Goal: Task Accomplishment & Management: Complete application form

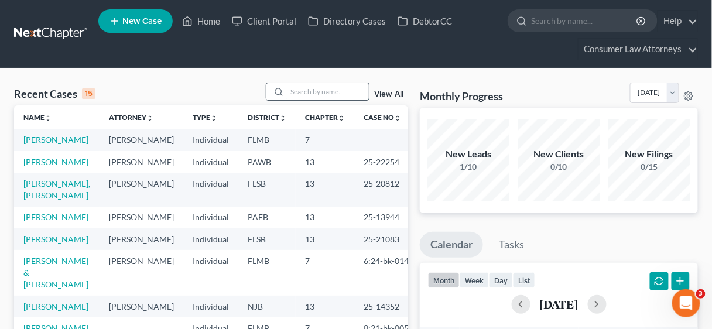
click at [303, 95] on input "search" at bounding box center [328, 91] width 82 height 17
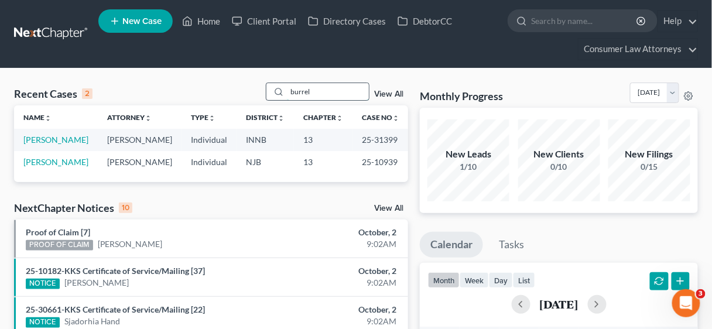
type input "burrel"
click at [44, 145] on link "[PERSON_NAME]" at bounding box center [55, 140] width 65 height 10
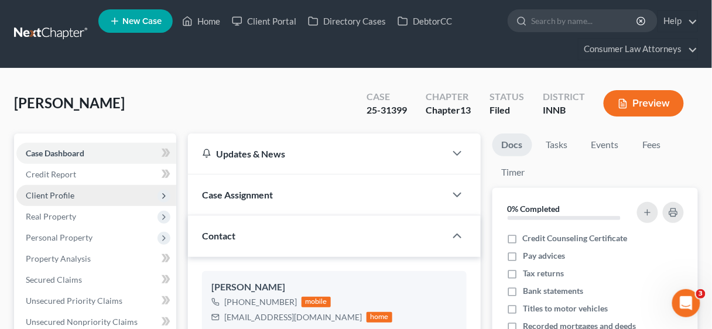
click at [57, 195] on span "Client Profile" at bounding box center [50, 195] width 49 height 10
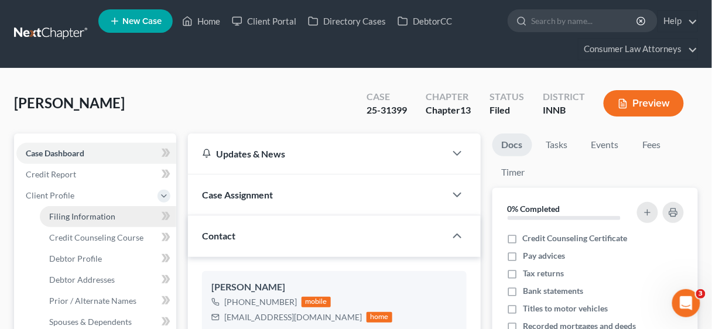
click at [68, 211] on span "Filing Information" at bounding box center [82, 216] width 66 height 10
select select "1"
select select "0"
select select "3"
select select "30"
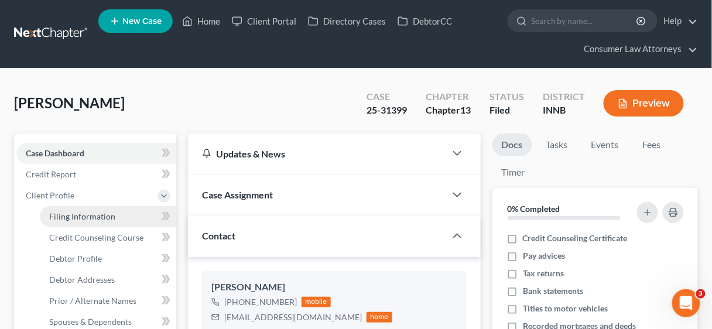
select select "5"
select select "15"
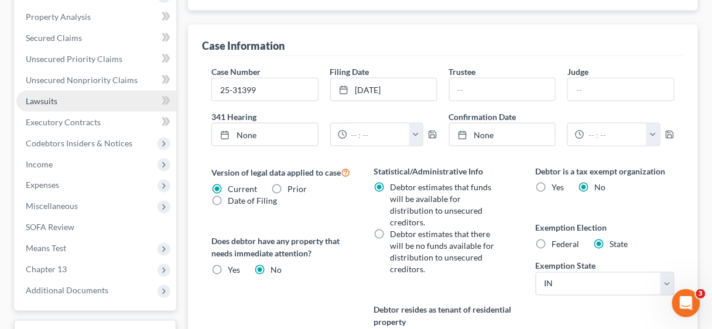
scroll to position [375, 0]
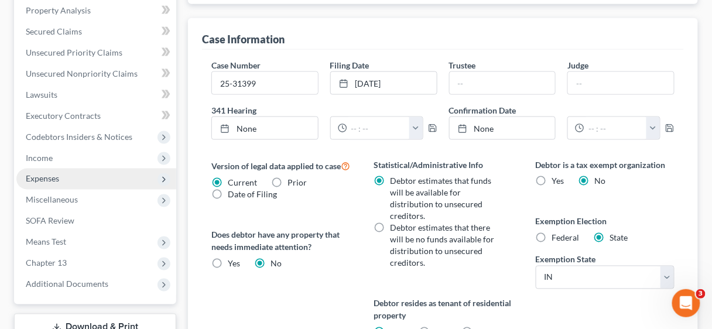
click at [44, 174] on span "Expenses" at bounding box center [42, 179] width 33 height 10
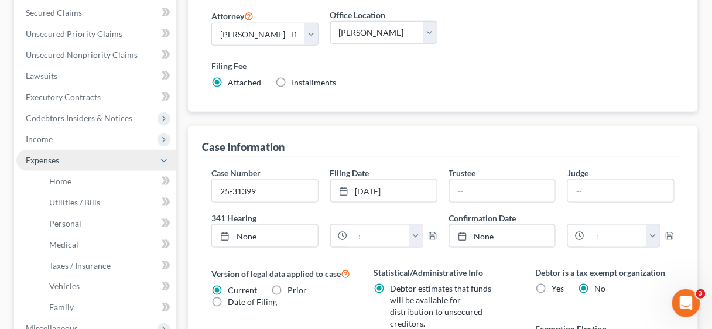
scroll to position [248, 0]
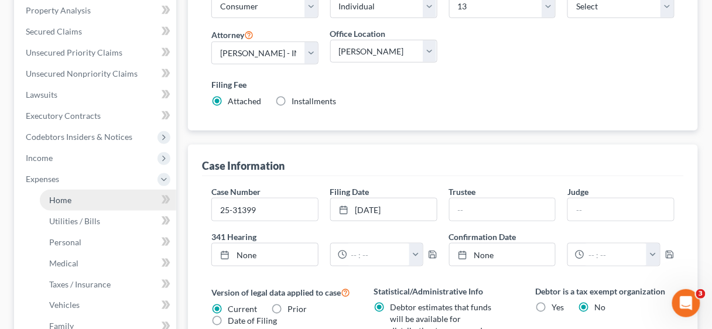
click at [71, 200] on link "Home" at bounding box center [108, 200] width 136 height 21
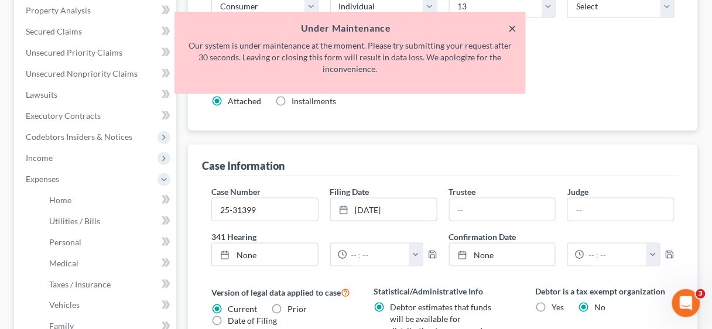
click at [515, 26] on button "×" at bounding box center [512, 28] width 8 height 14
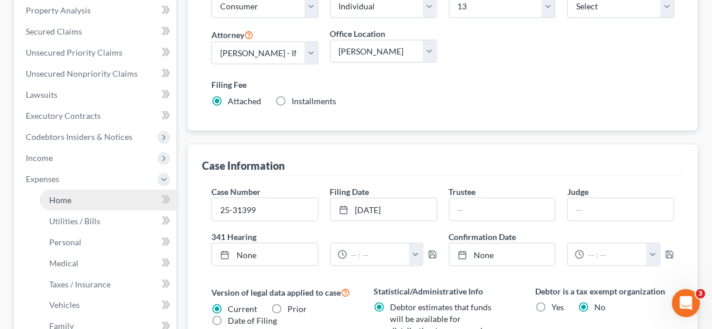
click at [56, 201] on span "Home" at bounding box center [60, 200] width 22 height 10
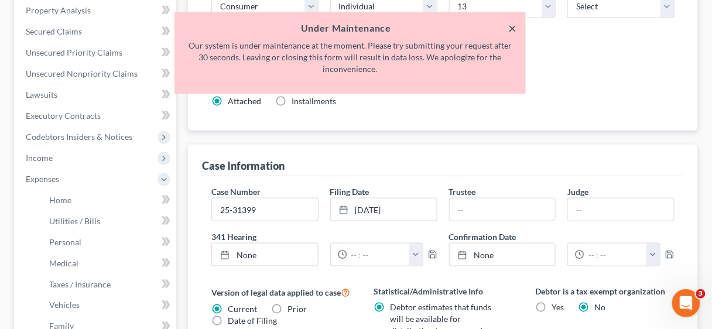
click at [511, 29] on button "×" at bounding box center [512, 28] width 8 height 14
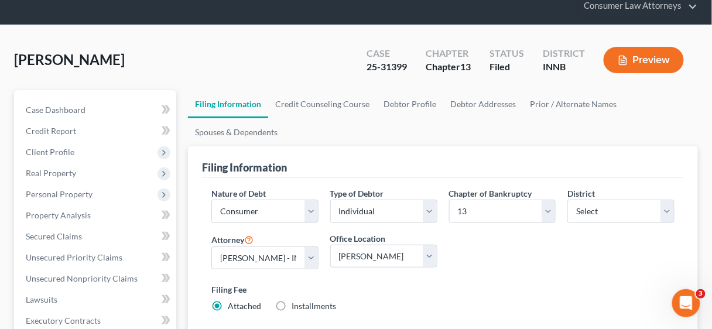
scroll to position [0, 0]
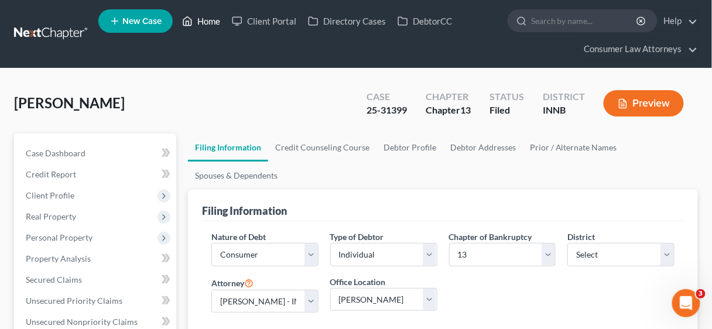
click at [209, 20] on link "Home" at bounding box center [201, 21] width 50 height 21
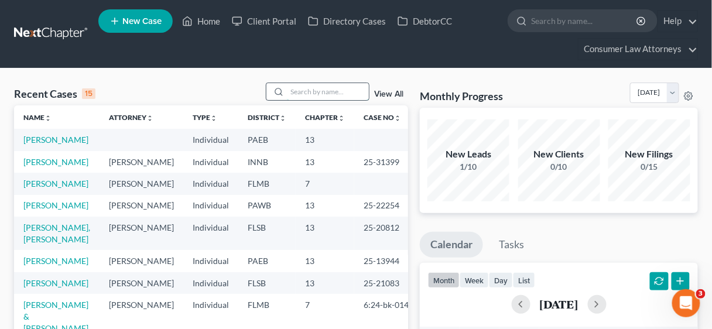
click at [309, 95] on input "search" at bounding box center [328, 91] width 82 height 17
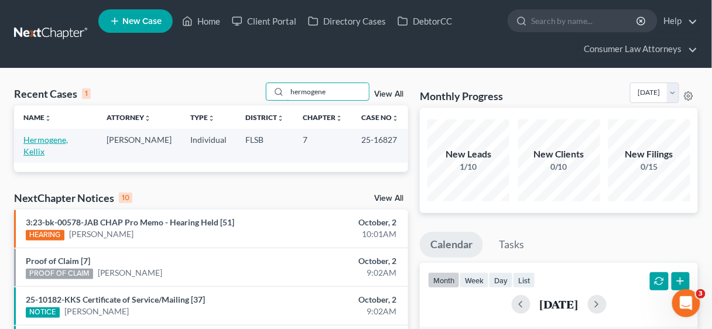
type input "hermogene"
click at [58, 138] on link "Hermogene, Kellix" at bounding box center [45, 146] width 44 height 22
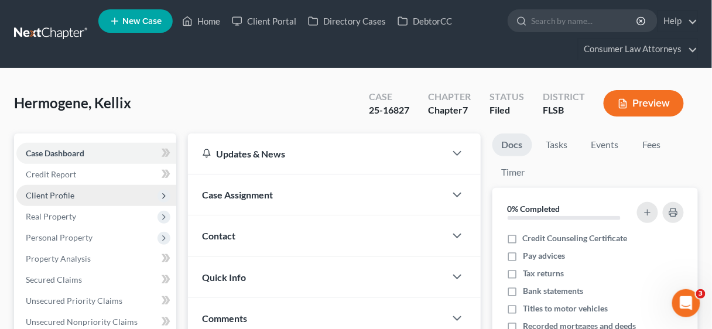
click at [61, 197] on span "Client Profile" at bounding box center [50, 195] width 49 height 10
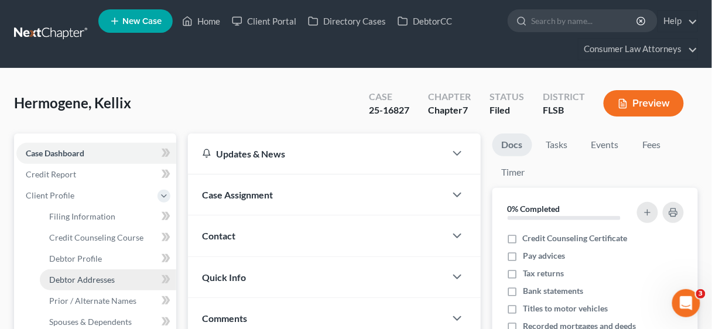
click at [85, 275] on span "Debtor Addresses" at bounding box center [82, 280] width 66 height 10
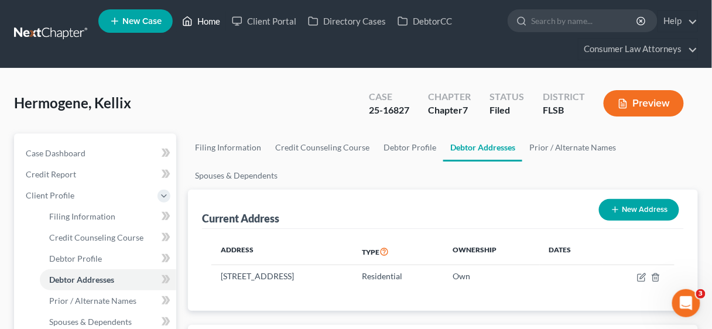
click at [210, 17] on link "Home" at bounding box center [201, 21] width 50 height 21
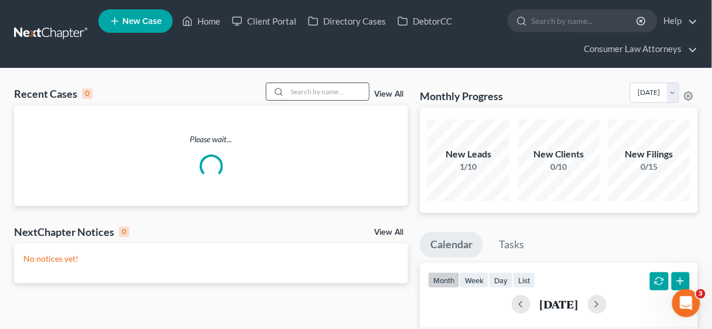
click at [308, 92] on input "search" at bounding box center [328, 91] width 82 height 17
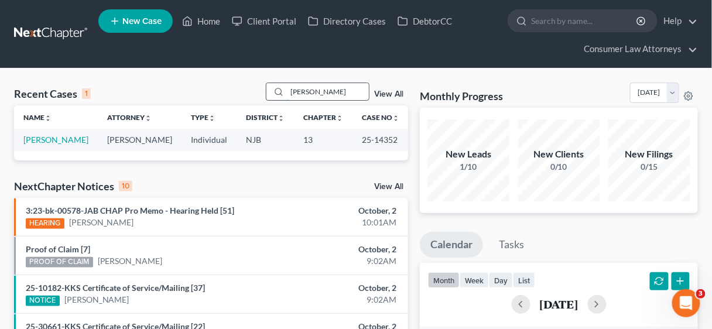
type input "[PERSON_NAME]"
click at [43, 138] on link "[PERSON_NAME]" at bounding box center [55, 140] width 65 height 10
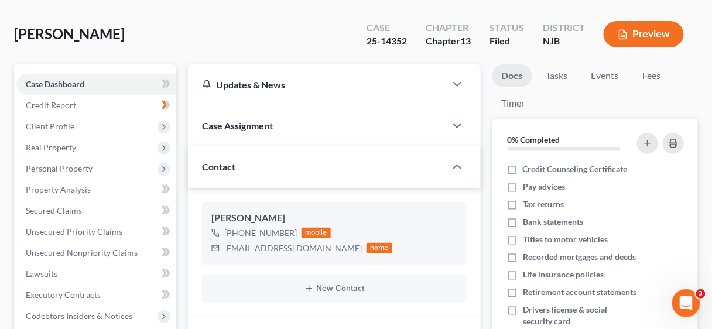
scroll to position [94, 0]
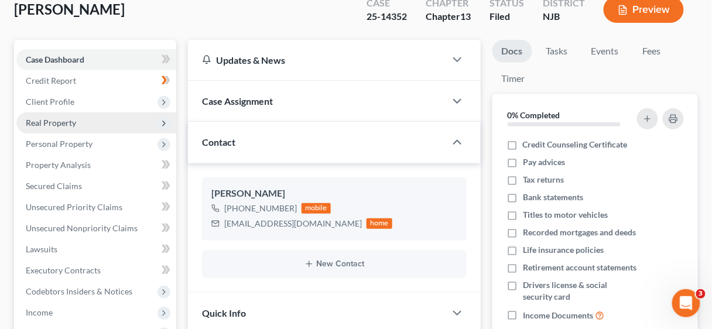
click at [54, 120] on span "Real Property" at bounding box center [51, 123] width 50 height 10
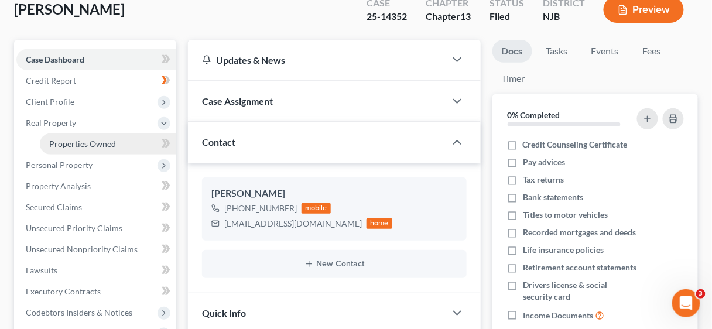
click at [77, 143] on span "Properties Owned" at bounding box center [82, 144] width 67 height 10
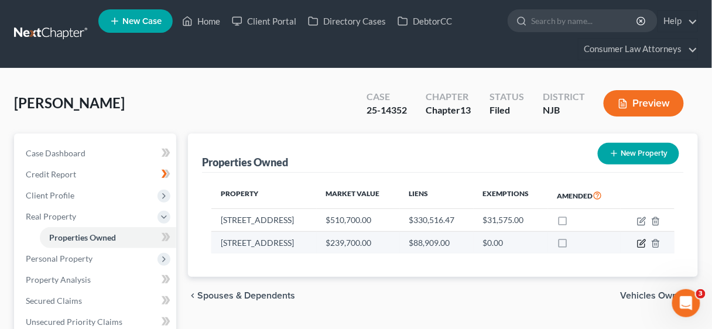
click at [641, 242] on icon "button" at bounding box center [642, 241] width 5 height 5
select select "33"
select select "3"
select select "0"
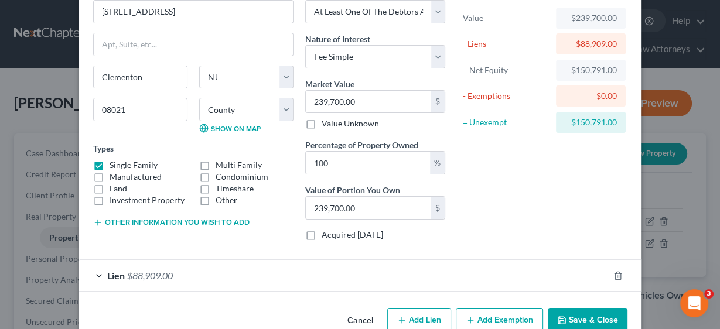
scroll to position [90, 0]
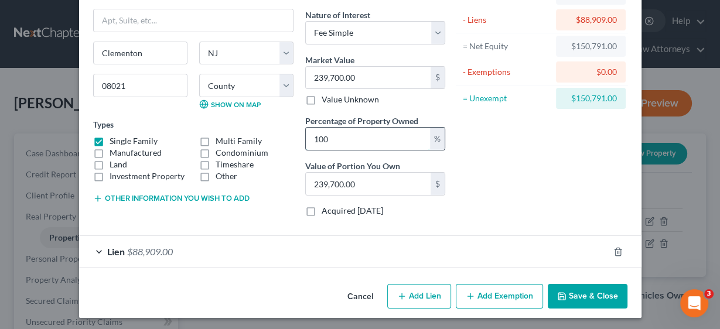
drag, startPoint x: 347, startPoint y: 136, endPoint x: 303, endPoint y: 135, distance: 43.9
click at [306, 135] on input "100" at bounding box center [368, 139] width 124 height 22
type input "5"
type input "11,985.00"
type input "50"
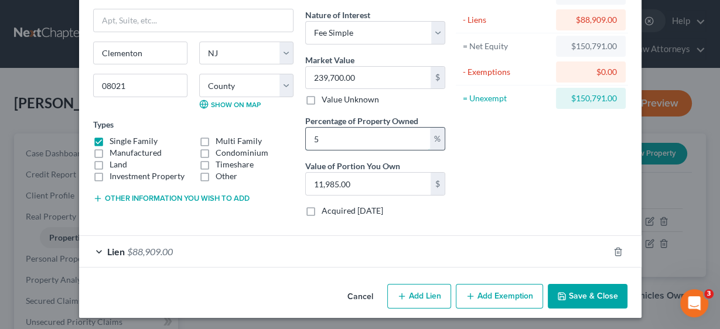
type input "119,850.00"
type input "50"
click at [512, 292] on button "Add Exemption" at bounding box center [498, 296] width 87 height 25
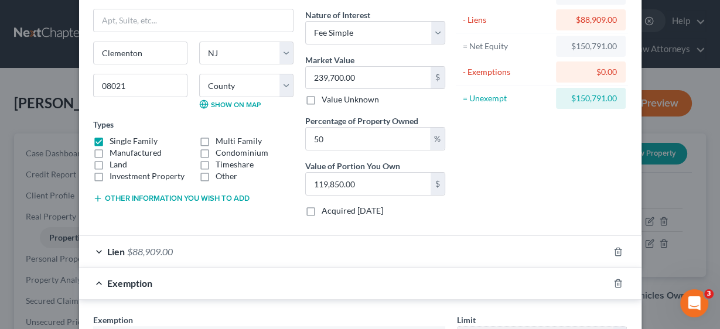
scroll to position [231, 0]
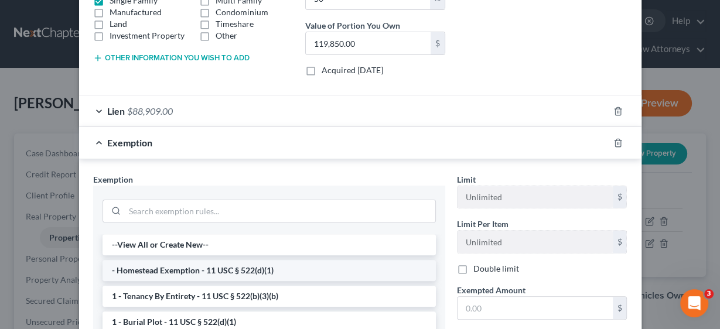
click at [294, 268] on li "- Homestead Exemption - 11 USC § 522(d)(1)" at bounding box center [268, 270] width 333 height 21
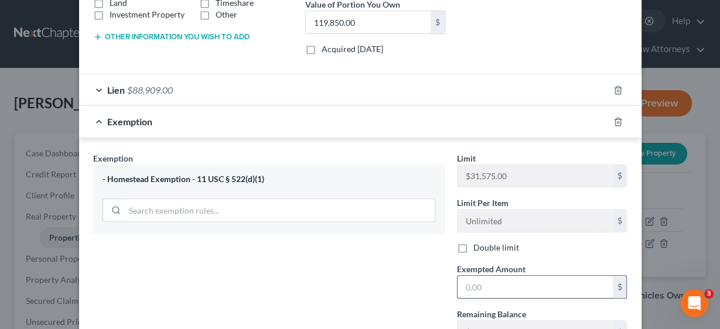
scroll to position [278, 0]
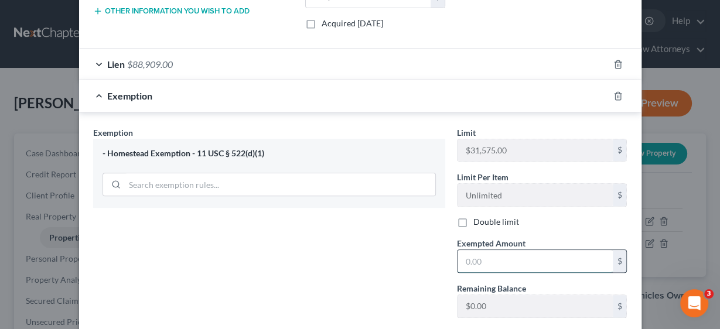
click at [492, 250] on input "text" at bounding box center [534, 261] width 155 height 22
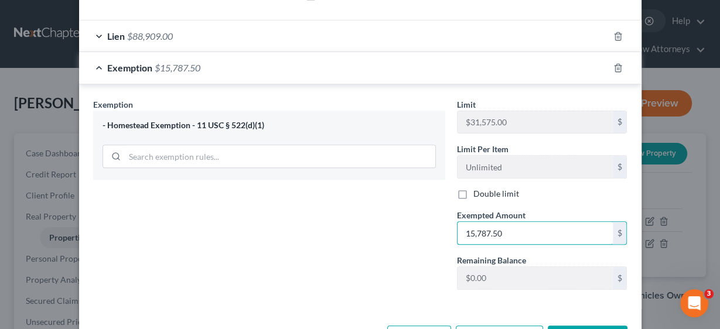
scroll to position [345, 0]
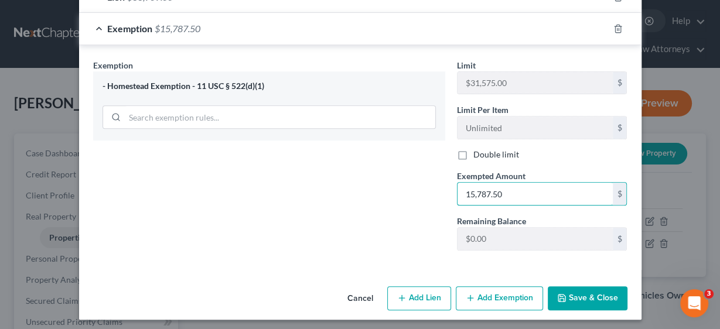
type input "15,787.50"
click at [581, 294] on button "Save & Close" at bounding box center [587, 298] width 80 height 25
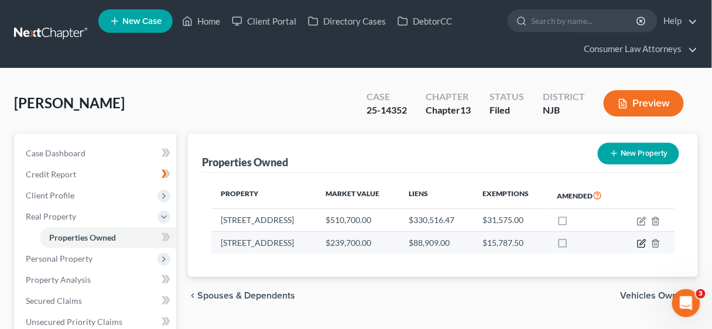
click at [638, 242] on icon "button" at bounding box center [641, 244] width 7 height 7
select select "33"
select select "3"
select select "0"
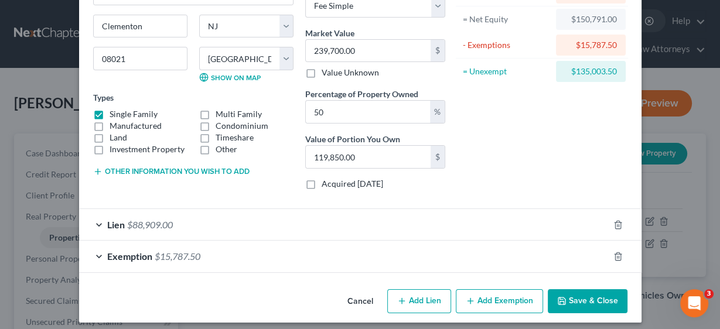
scroll to position [122, 0]
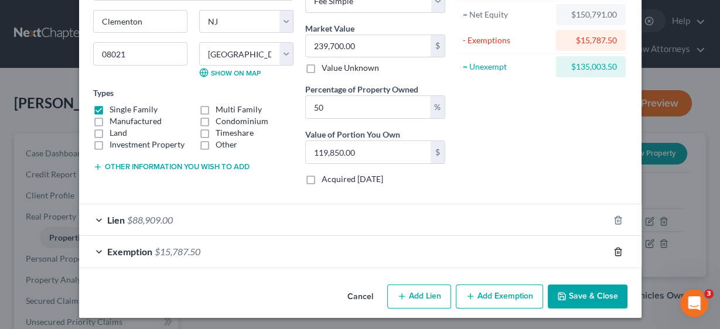
click at [613, 248] on icon "button" at bounding box center [617, 251] width 9 height 9
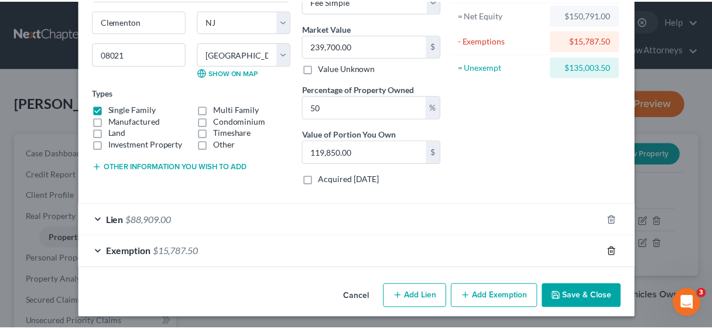
scroll to position [90, 0]
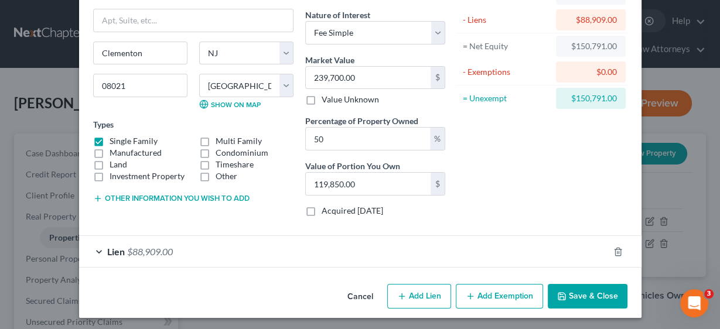
click at [601, 299] on button "Save & Close" at bounding box center [587, 296] width 80 height 25
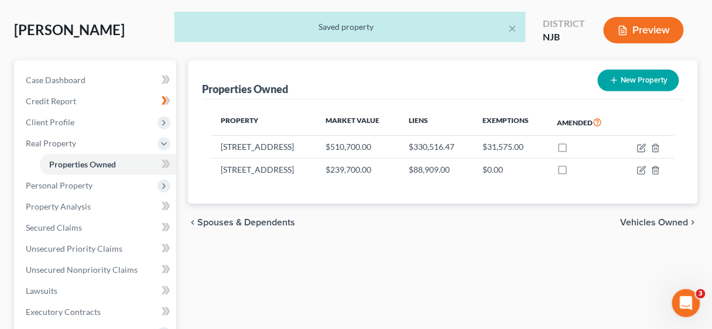
scroll to position [94, 0]
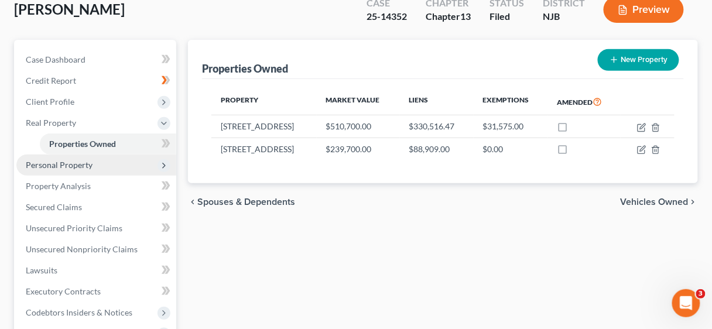
click at [52, 166] on span "Personal Property" at bounding box center [59, 165] width 67 height 10
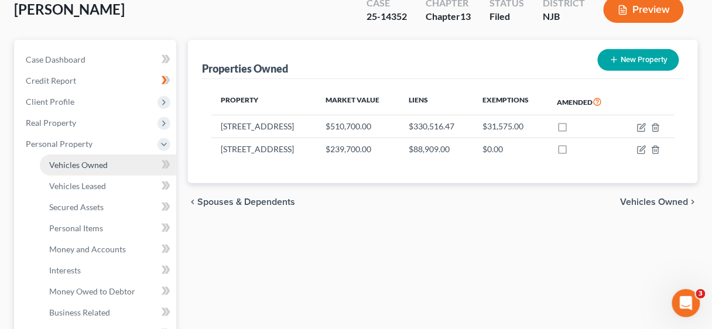
click at [77, 165] on span "Vehicles Owned" at bounding box center [78, 165] width 59 height 10
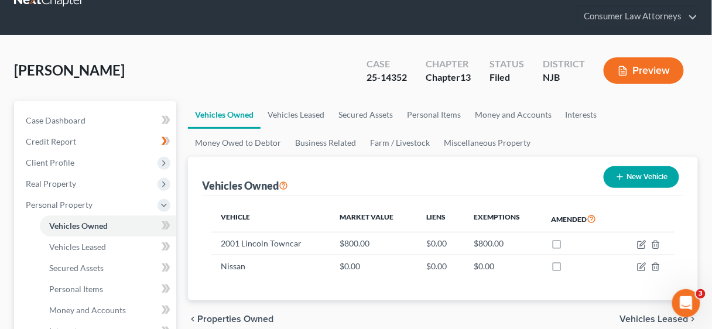
scroll to position [141, 0]
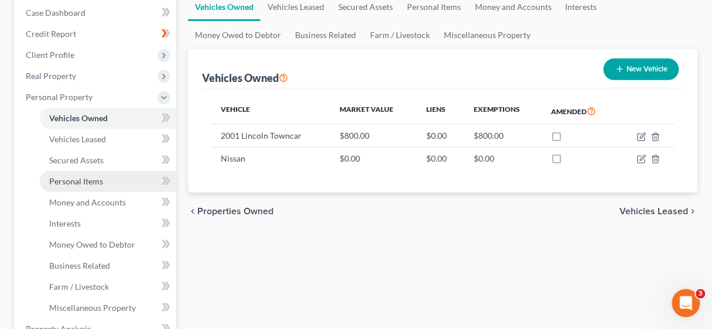
click at [85, 179] on span "Personal Items" at bounding box center [76, 181] width 54 height 10
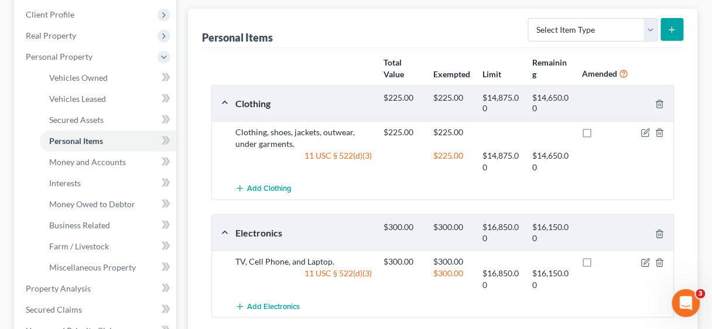
scroll to position [169, 0]
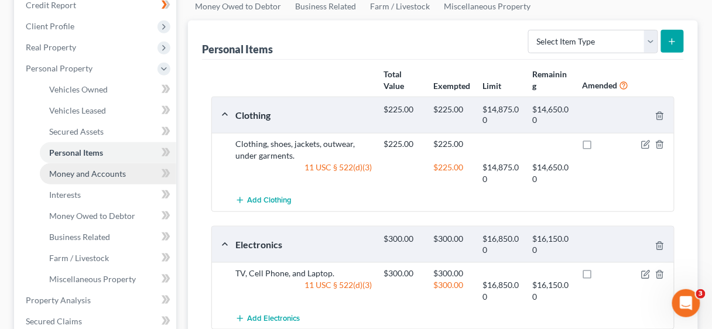
click at [97, 169] on span "Money and Accounts" at bounding box center [87, 174] width 77 height 10
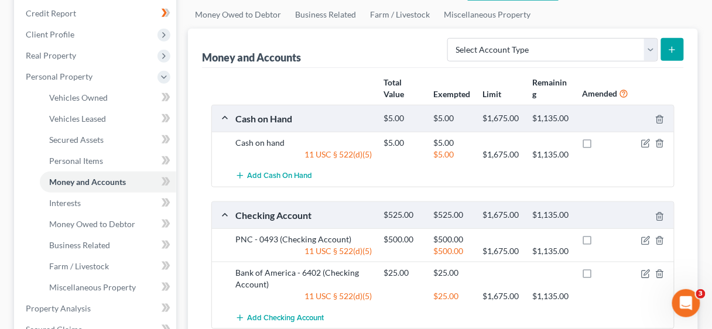
scroll to position [187, 0]
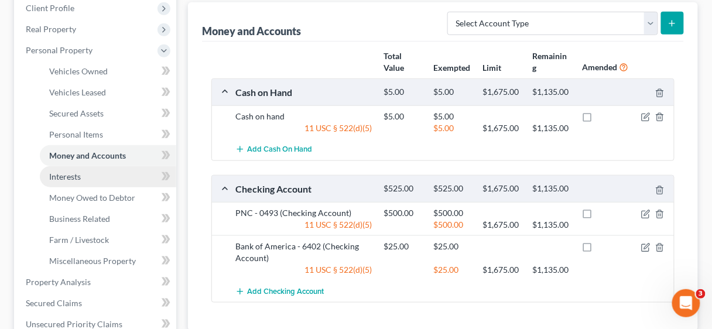
click at [60, 177] on span "Interests" at bounding box center [65, 177] width 32 height 10
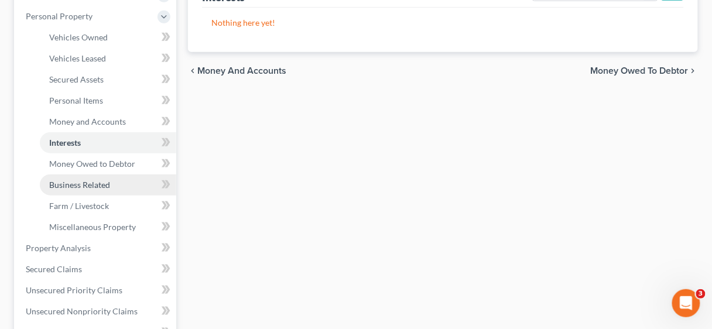
scroll to position [234, 0]
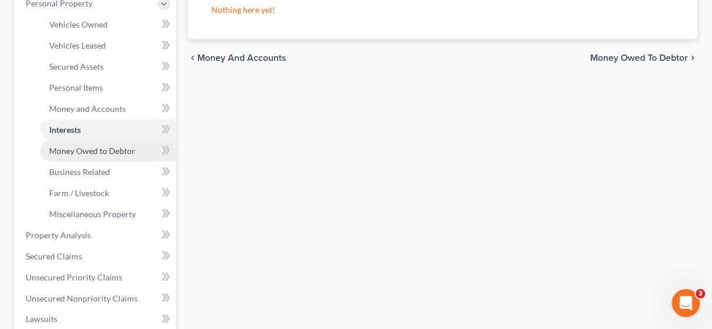
click at [85, 150] on span "Money Owed to Debtor" at bounding box center [92, 151] width 86 height 10
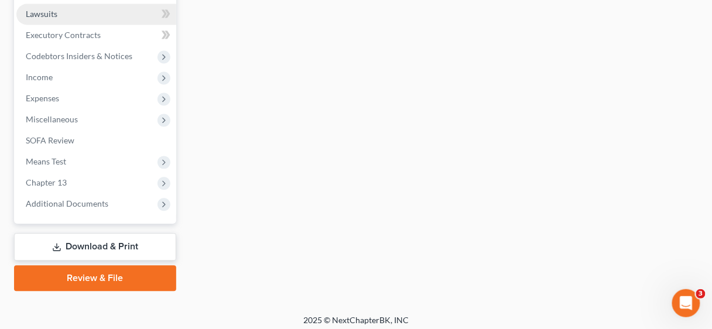
scroll to position [544, 0]
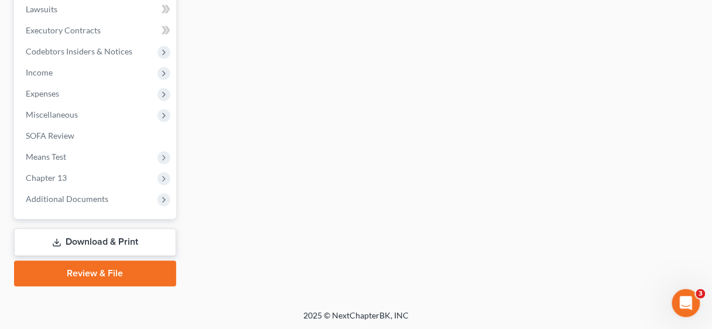
click at [115, 235] on link "Download & Print" at bounding box center [95, 243] width 162 height 28
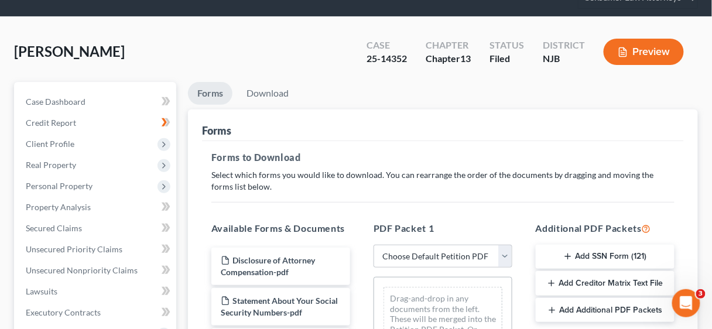
scroll to position [187, 0]
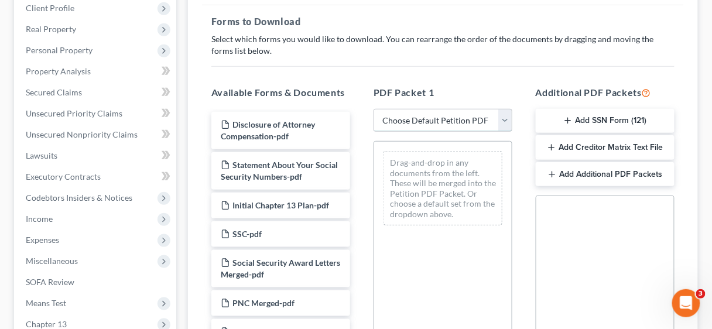
click at [506, 120] on select "Choose Default Petition PDF Packet Complete Bankruptcy Petition (all forms and …" at bounding box center [443, 120] width 139 height 23
select select "2"
click at [374, 109] on select "Choose Default Petition PDF Packet Complete Bankruptcy Petition (all forms and …" at bounding box center [443, 120] width 139 height 23
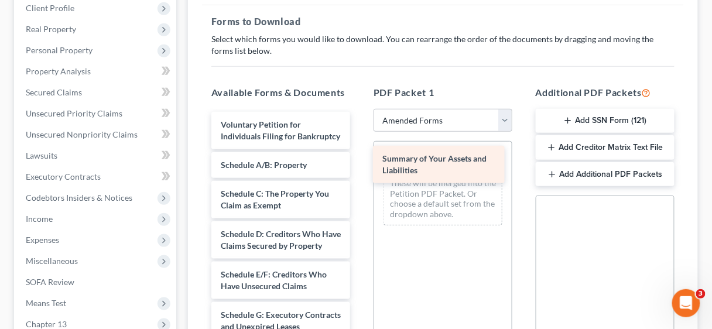
drag, startPoint x: 272, startPoint y: 181, endPoint x: 434, endPoint y: 165, distance: 162.5
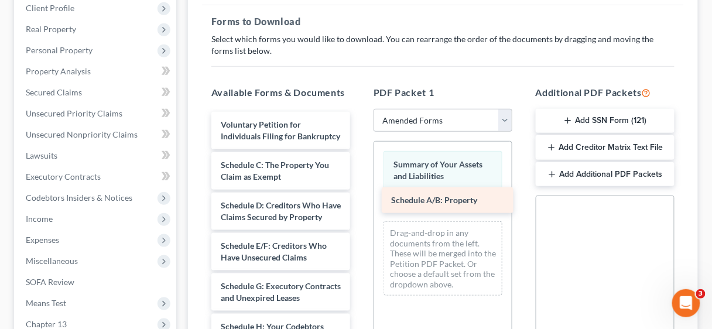
drag, startPoint x: 281, startPoint y: 173, endPoint x: 451, endPoint y: 197, distance: 172.1
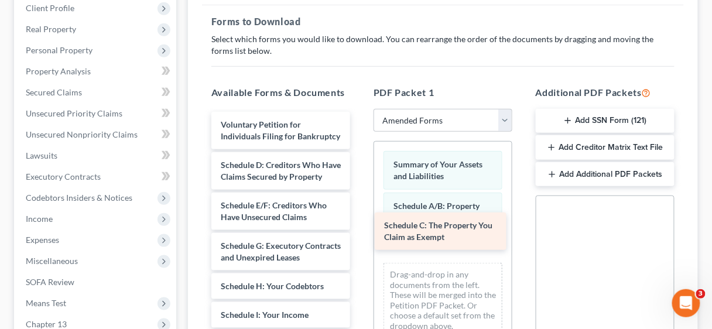
drag, startPoint x: 278, startPoint y: 176, endPoint x: 442, endPoint y: 225, distance: 171.3
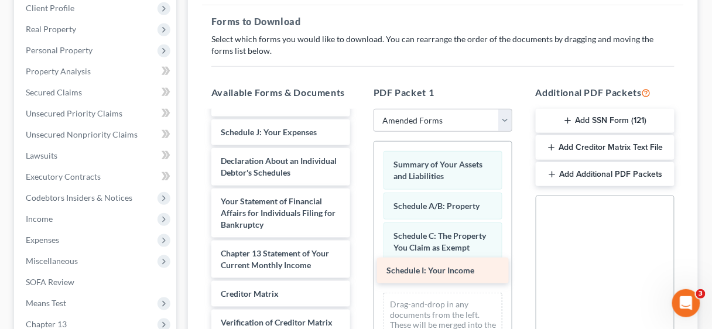
drag, startPoint x: 275, startPoint y: 161, endPoint x: 440, endPoint y: 270, distance: 198.3
click at [359, 270] on div "Schedule I: Your Income Voluntary Petition for Individuals Filing for Bankruptc…" at bounding box center [280, 178] width 157 height 499
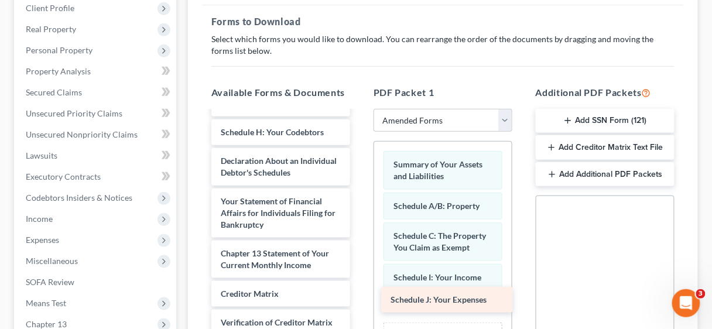
drag, startPoint x: 279, startPoint y: 162, endPoint x: 448, endPoint y: 300, distance: 218.9
click at [359, 300] on div "Schedule J: Your Expenses Voluntary Petition for Individuals Filing for Bankrup…" at bounding box center [280, 193] width 157 height 470
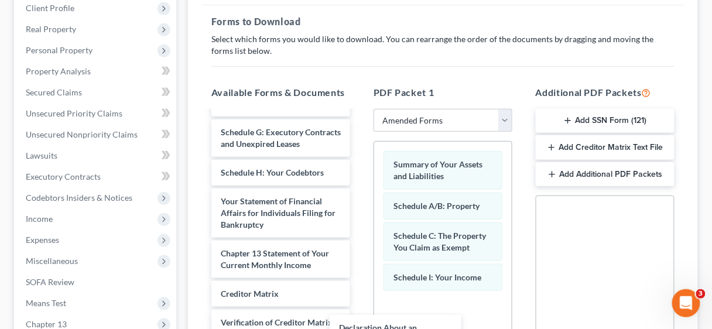
scroll to position [149, 0]
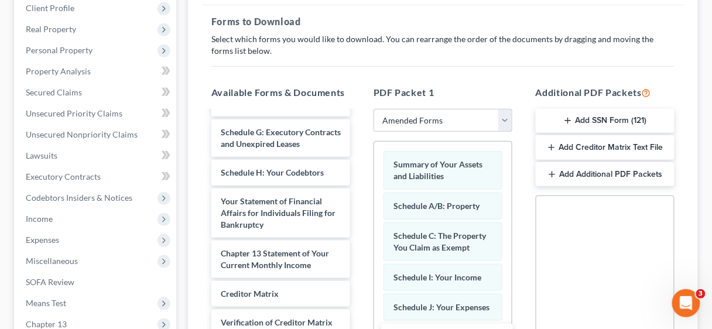
drag, startPoint x: 282, startPoint y: 159, endPoint x: 451, endPoint y: 334, distance: 243.9
click at [451, 328] on html "Home New Case Client Portal Directory Cases DebtorCC Consumer Law Attorneys [EM…" at bounding box center [356, 191] width 712 height 756
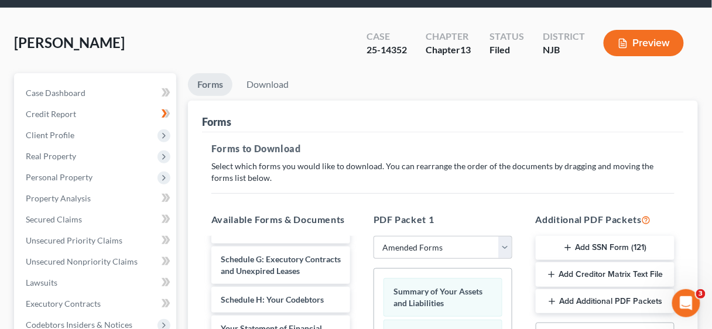
scroll to position [0, 0]
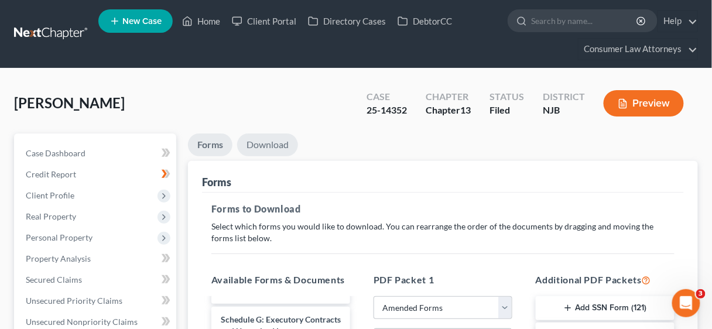
click at [272, 146] on link "Download" at bounding box center [267, 144] width 61 height 23
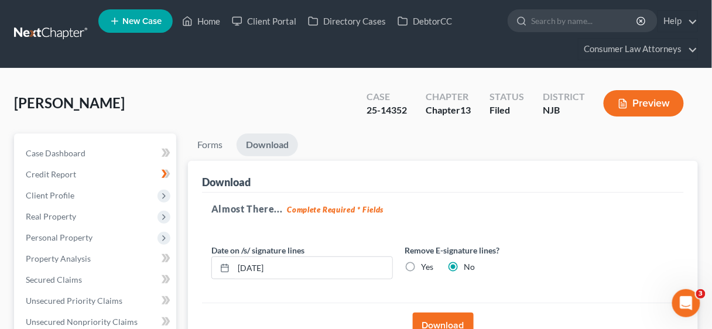
click at [443, 313] on button "Download" at bounding box center [443, 326] width 61 height 26
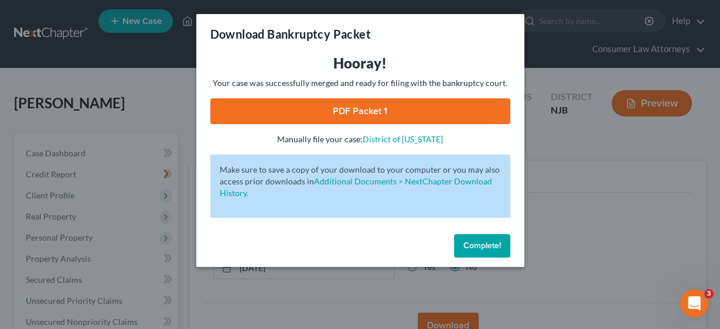
click at [368, 112] on link "PDF Packet 1" at bounding box center [360, 111] width 300 height 26
click at [486, 248] on span "Complete!" at bounding box center [481, 246] width 37 height 10
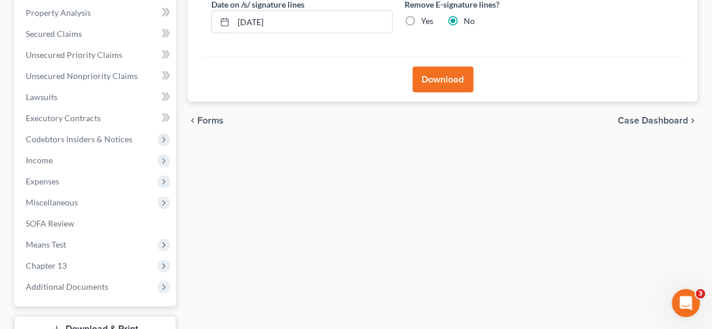
scroll to position [281, 0]
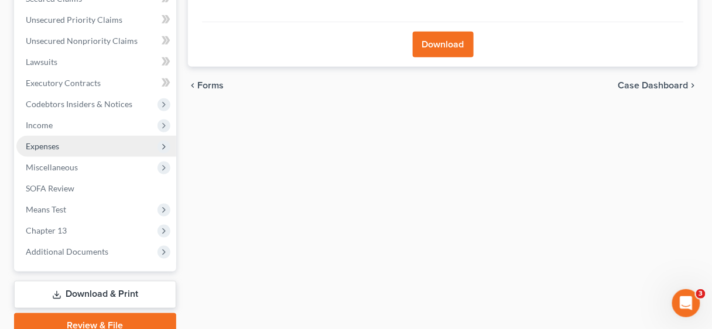
click at [41, 142] on span "Expenses" at bounding box center [42, 146] width 33 height 10
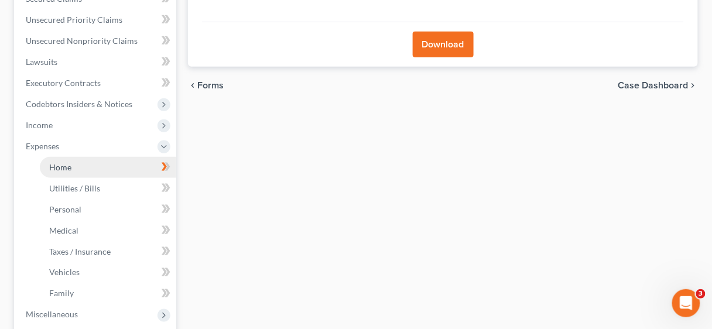
click at [60, 166] on span "Home" at bounding box center [60, 167] width 22 height 10
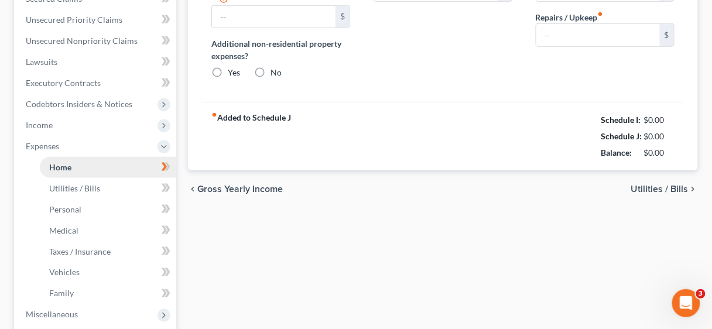
type input "941.03"
radio input "true"
type input "300.00"
type input "675.00"
type input "0.00"
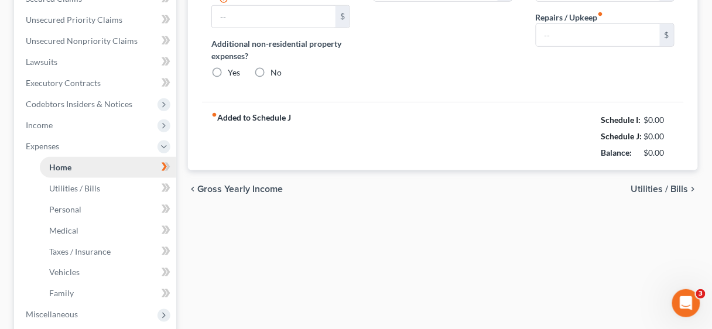
type input "0.00"
type input "150.00"
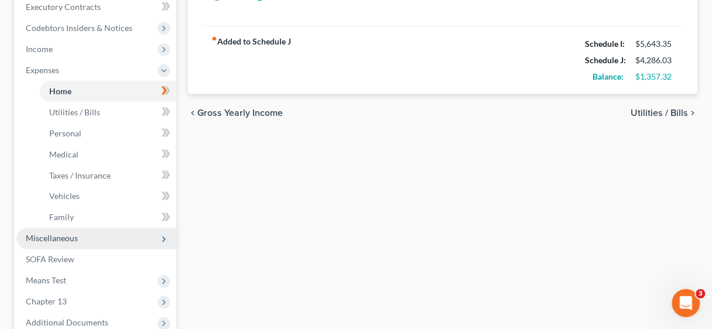
scroll to position [481, 0]
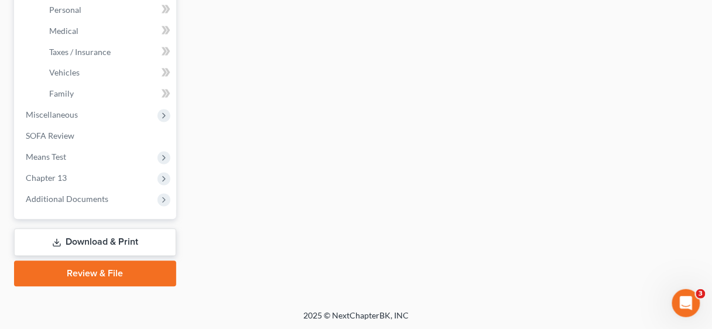
click at [129, 235] on link "Download & Print" at bounding box center [95, 243] width 162 height 28
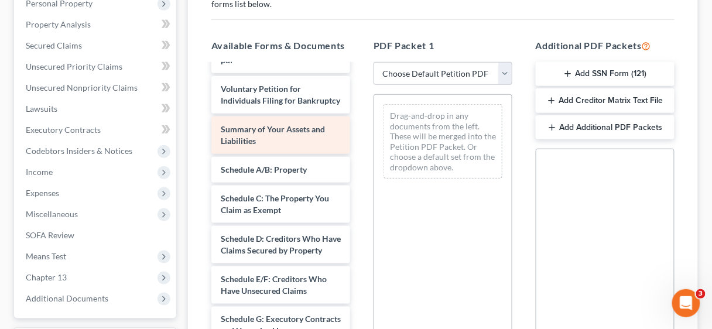
scroll to position [749, 0]
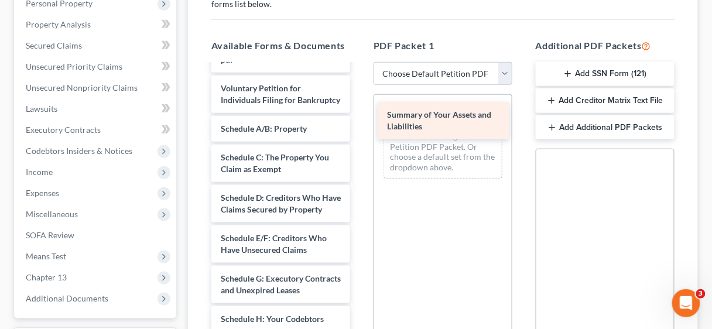
drag, startPoint x: 286, startPoint y: 156, endPoint x: 452, endPoint y: 119, distance: 170.2
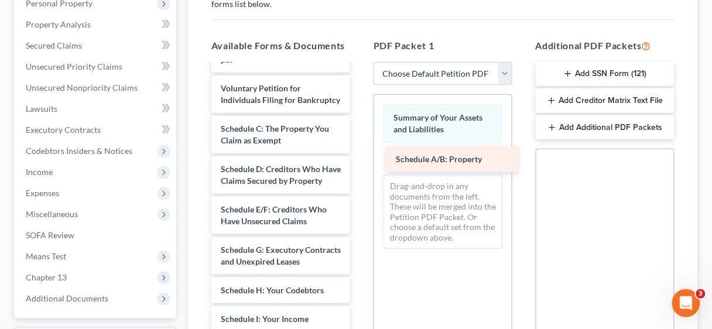
drag, startPoint x: 300, startPoint y: 152, endPoint x: 473, endPoint y: 159, distance: 173.4
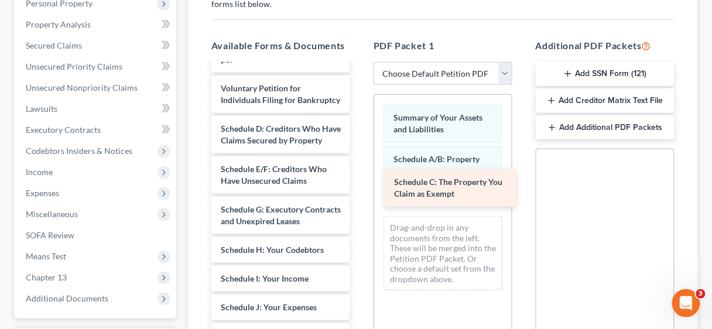
drag, startPoint x: 290, startPoint y: 150, endPoint x: 464, endPoint y: 181, distance: 176.6
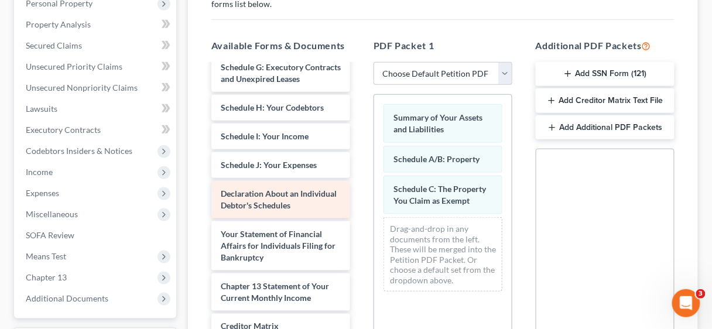
scroll to position [937, 0]
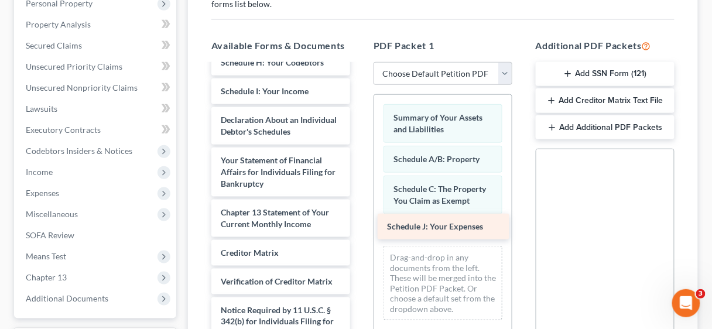
drag, startPoint x: 276, startPoint y: 162, endPoint x: 443, endPoint y: 223, distance: 177.1
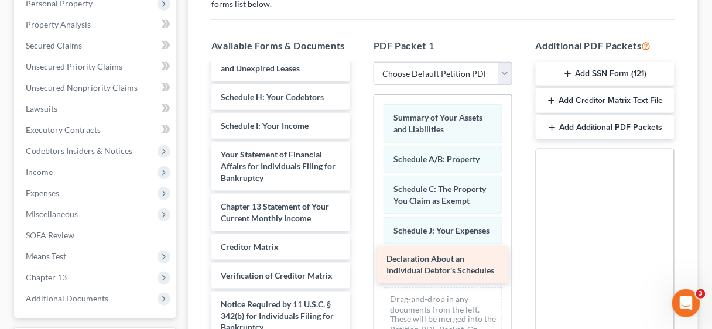
drag, startPoint x: 262, startPoint y: 174, endPoint x: 427, endPoint y: 268, distance: 190.0
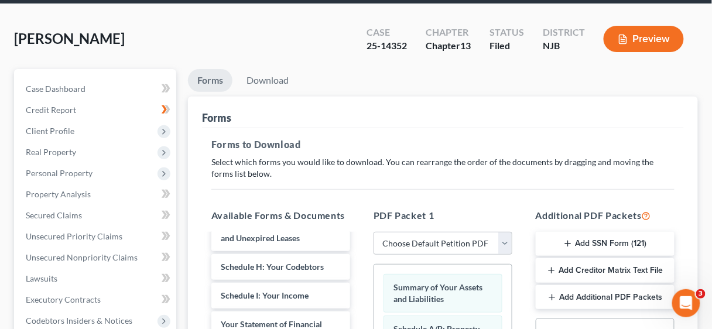
scroll to position [0, 0]
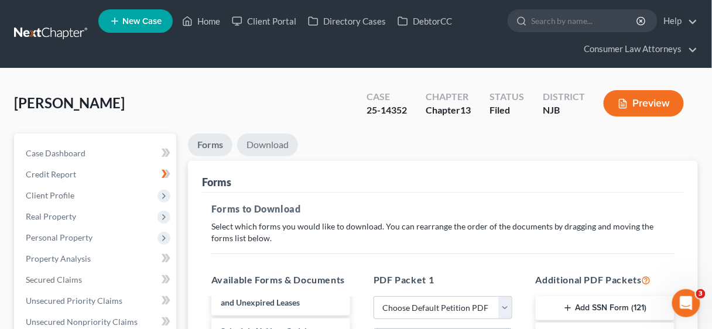
click at [262, 141] on link "Download" at bounding box center [267, 144] width 61 height 23
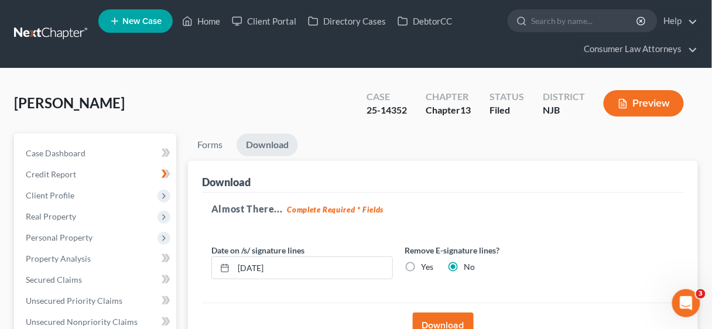
click at [442, 318] on button "Download" at bounding box center [443, 326] width 61 height 26
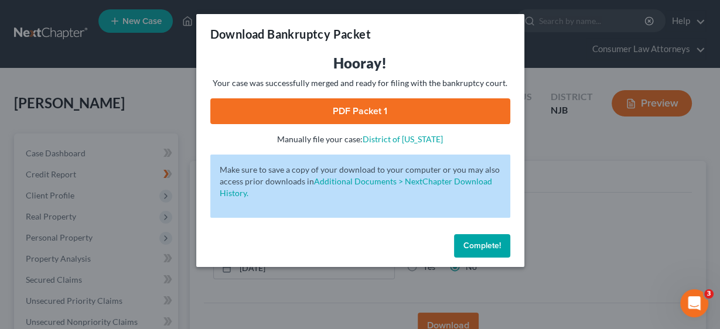
click at [359, 112] on link "PDF Packet 1" at bounding box center [360, 111] width 300 height 26
click at [488, 241] on span "Complete!" at bounding box center [481, 246] width 37 height 10
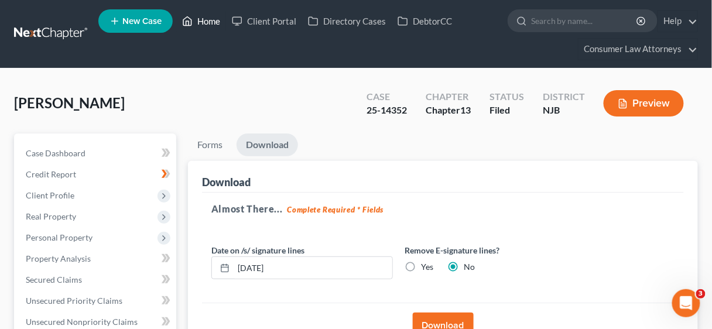
click at [207, 22] on link "Home" at bounding box center [201, 21] width 50 height 21
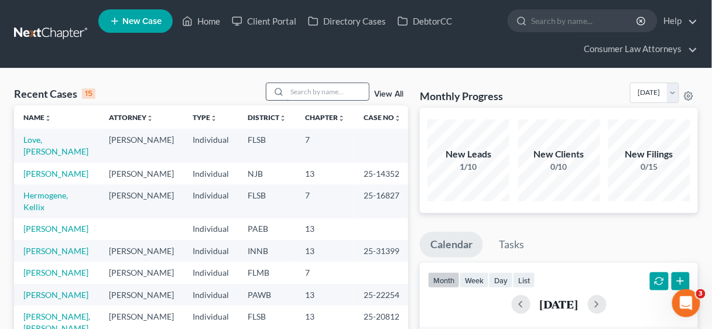
click at [308, 90] on input "search" at bounding box center [328, 91] width 82 height 17
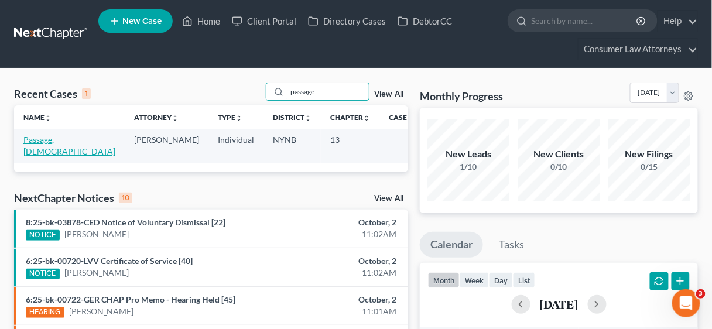
type input "passage"
click at [58, 141] on link "Passage, [DEMOGRAPHIC_DATA]" at bounding box center [69, 146] width 92 height 22
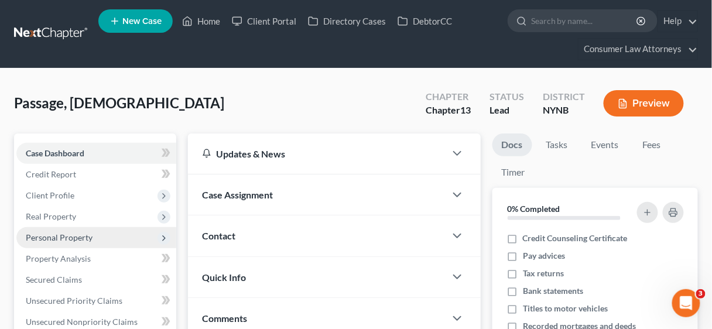
scroll to position [94, 0]
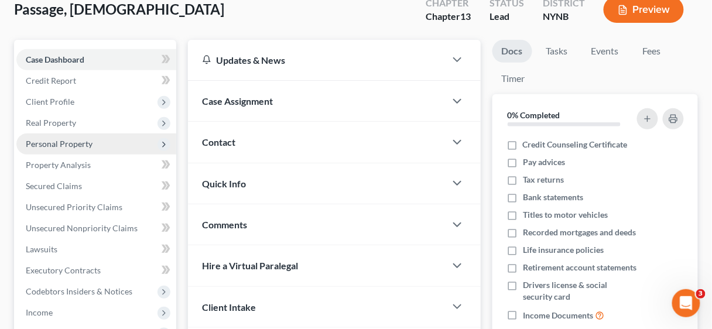
click at [50, 143] on span "Personal Property" at bounding box center [59, 144] width 67 height 10
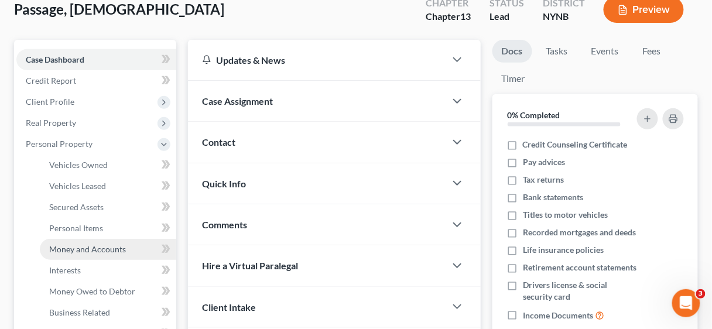
click at [90, 249] on span "Money and Accounts" at bounding box center [87, 249] width 77 height 10
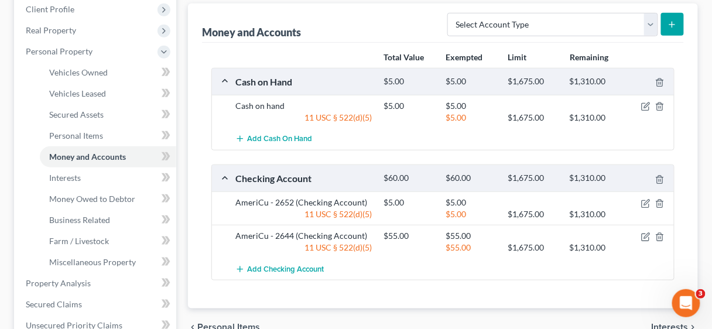
scroll to position [187, 0]
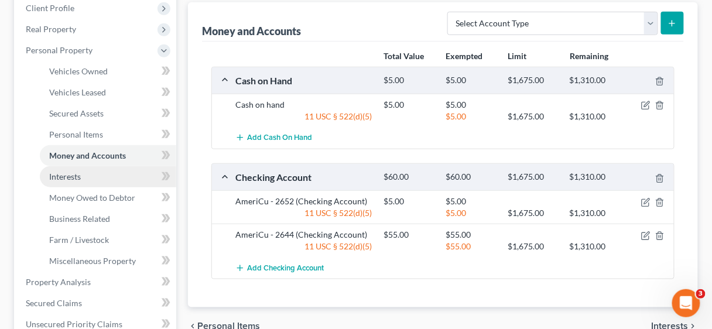
click at [64, 177] on span "Interests" at bounding box center [65, 177] width 32 height 10
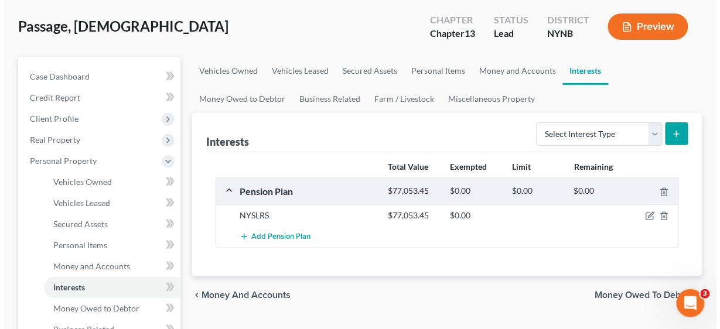
scroll to position [94, 0]
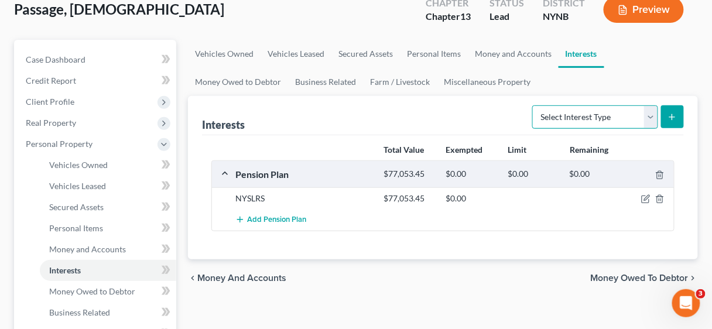
click at [651, 114] on select "Select Interest Type 401K Annuity Bond Education IRA Government Bond Government…" at bounding box center [595, 116] width 126 height 23
select select "other_retirement_plan"
click at [535, 105] on select "Select Interest Type 401K Annuity Bond Education IRA Government Bond Government…" at bounding box center [595, 116] width 126 height 23
click at [667, 114] on icon "submit" at bounding box center [671, 116] width 9 height 9
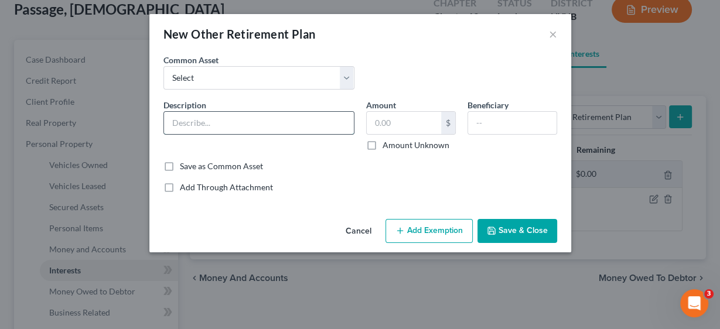
click at [282, 128] on input "text" at bounding box center [259, 123] width 190 height 22
click at [303, 122] on input "text" at bounding box center [259, 123] width 190 height 22
type input "Voya Financial"
click at [390, 121] on input "text" at bounding box center [403, 123] width 74 height 22
drag, startPoint x: 168, startPoint y: 162, endPoint x: 174, endPoint y: 163, distance: 5.9
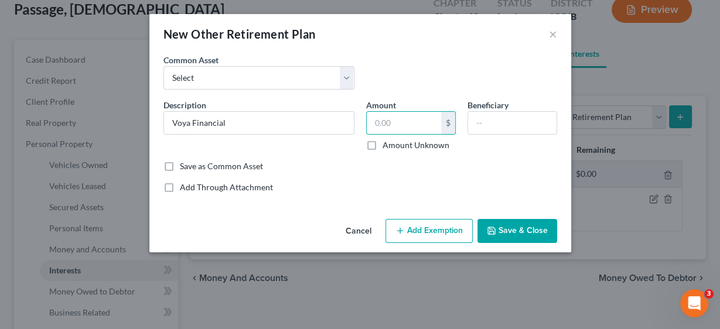
click at [180, 163] on label "Save as Common Asset" at bounding box center [221, 166] width 83 height 12
click at [184, 163] on input "Save as Common Asset" at bounding box center [188, 164] width 8 height 8
checkbox input "true"
click at [408, 117] on input "text" at bounding box center [403, 123] width 74 height 22
click at [395, 122] on input "text" at bounding box center [403, 123] width 74 height 22
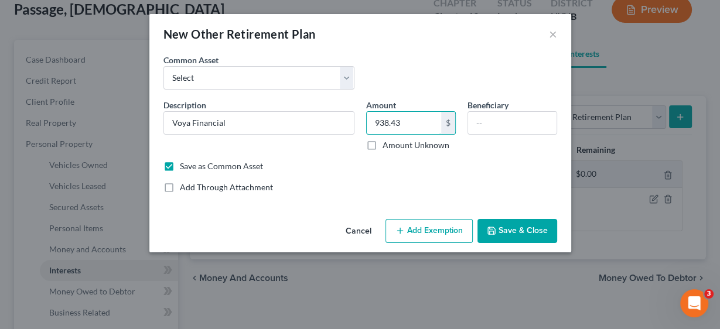
type input "938.43"
click at [422, 231] on button "Add Exemption" at bounding box center [428, 231] width 87 height 25
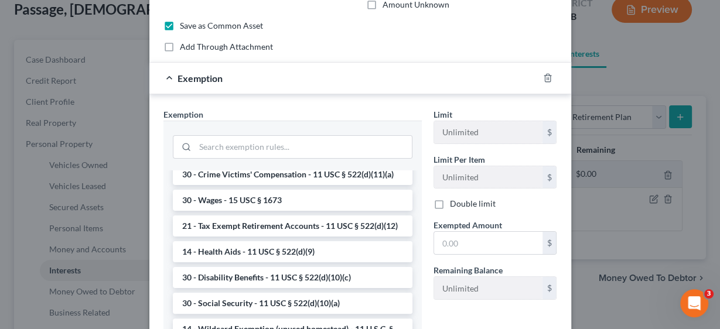
scroll to position [562, 0]
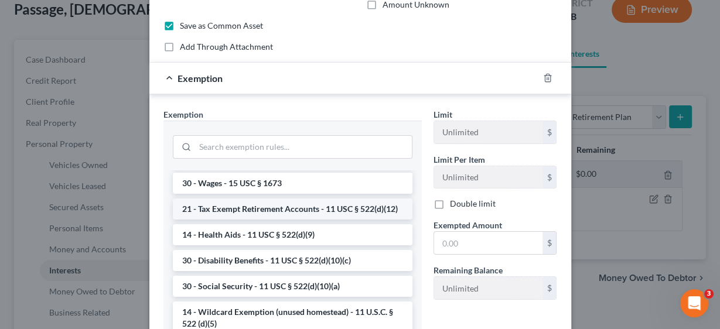
click at [304, 220] on li "21 - Tax Exempt Retirement Accounts - 11 USC § 522(d)(12)" at bounding box center [292, 208] width 239 height 21
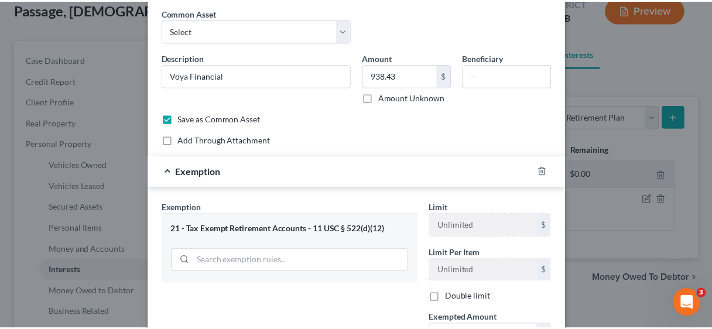
scroll to position [187, 0]
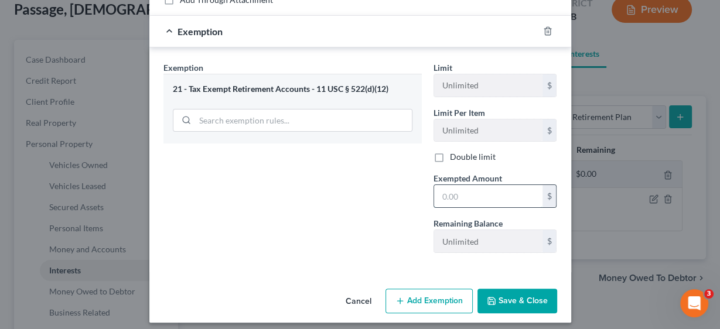
click at [461, 195] on input "text" at bounding box center [488, 196] width 108 height 22
type input "938.43"
click at [521, 294] on button "Save & Close" at bounding box center [517, 301] width 80 height 25
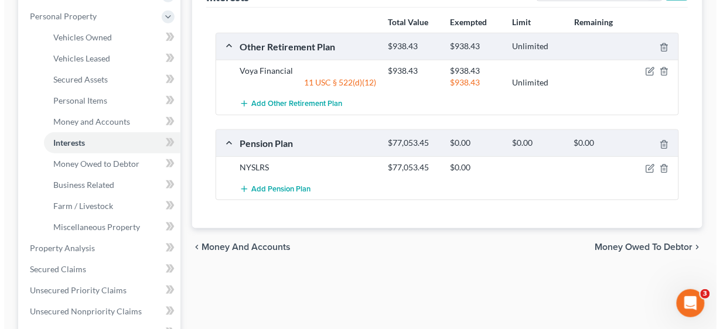
scroll to position [234, 0]
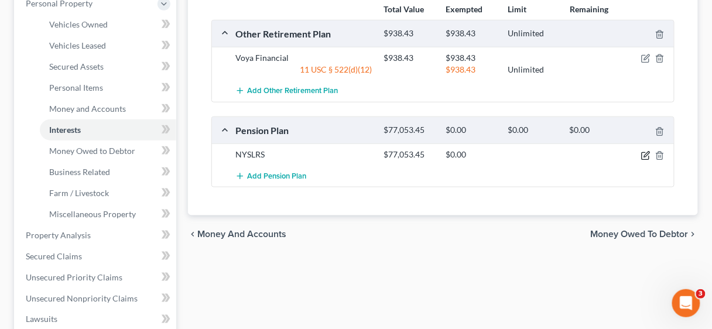
click at [645, 153] on icon "button" at bounding box center [646, 154] width 5 height 5
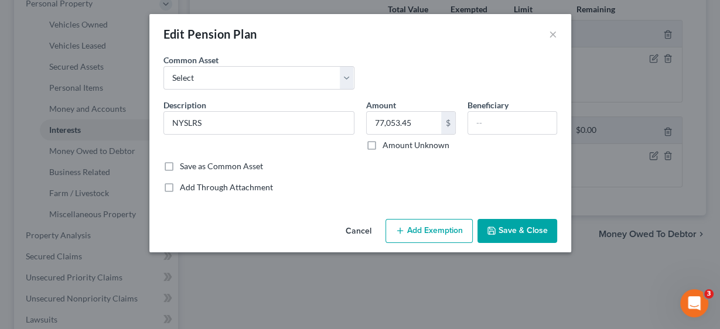
click at [447, 227] on button "Add Exemption" at bounding box center [428, 231] width 87 height 25
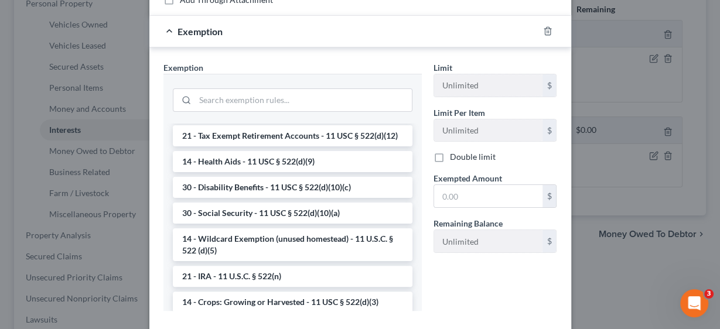
scroll to position [567, 0]
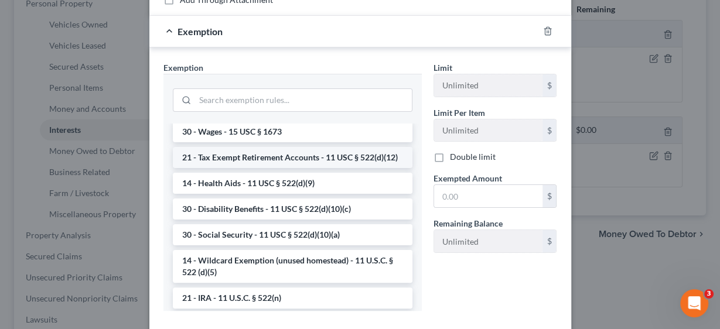
click at [263, 168] on li "21 - Tax Exempt Retirement Accounts - 11 USC § 522(d)(12)" at bounding box center [292, 157] width 239 height 21
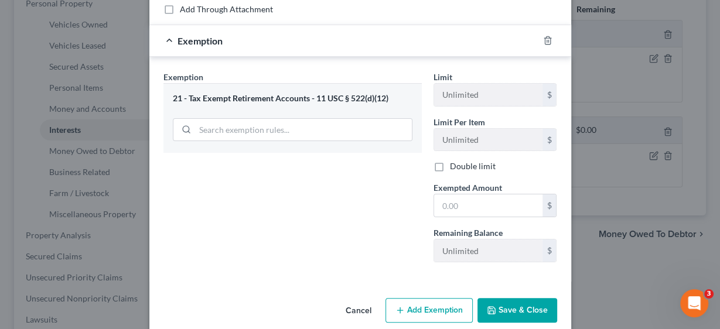
scroll to position [191, 0]
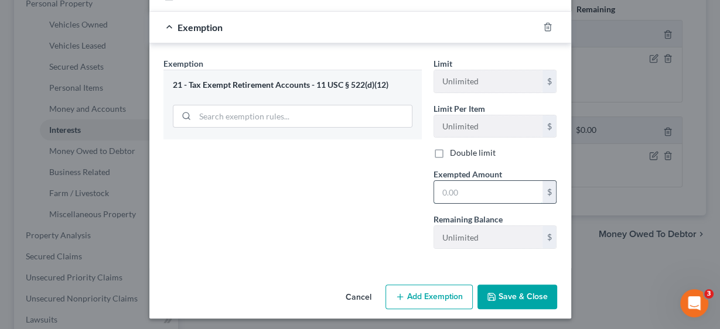
click at [487, 188] on input "text" at bounding box center [488, 192] width 108 height 22
type input "77,053.45"
click at [510, 293] on button "Save & Close" at bounding box center [517, 297] width 80 height 25
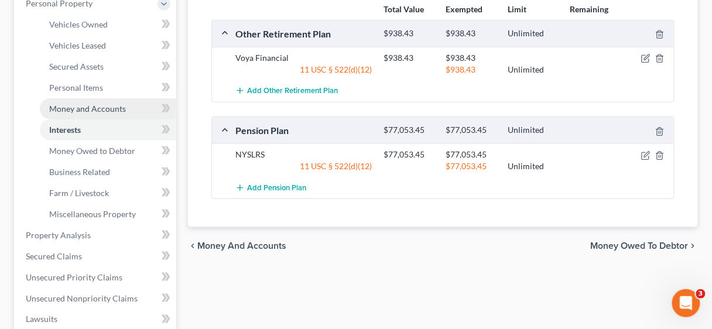
click at [87, 104] on span "Money and Accounts" at bounding box center [87, 109] width 77 height 10
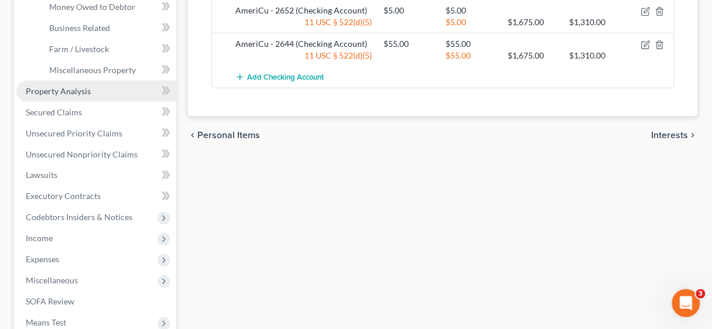
scroll to position [422, 0]
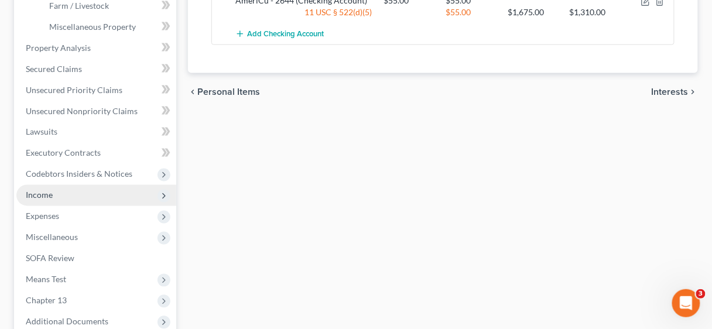
click at [42, 194] on span "Income" at bounding box center [39, 195] width 27 height 10
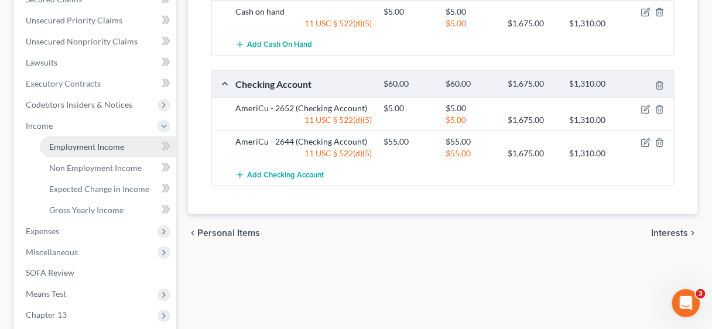
scroll to position [277, 0]
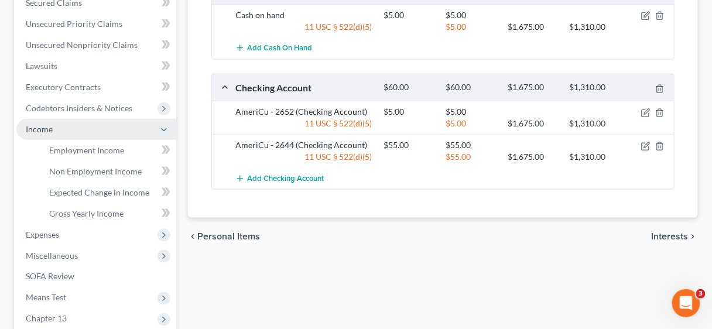
click at [47, 129] on span "Income" at bounding box center [39, 129] width 27 height 10
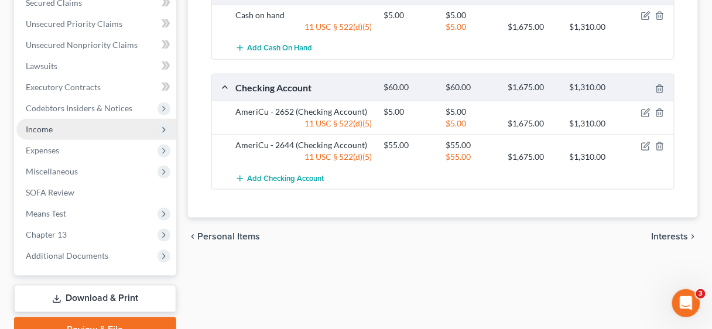
click at [47, 129] on span "Income" at bounding box center [39, 129] width 27 height 10
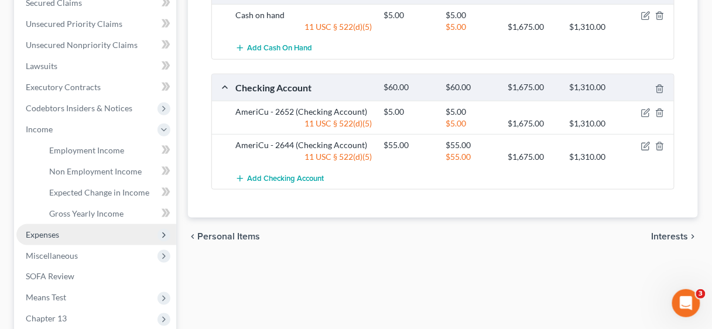
click at [43, 232] on span "Expenses" at bounding box center [42, 235] width 33 height 10
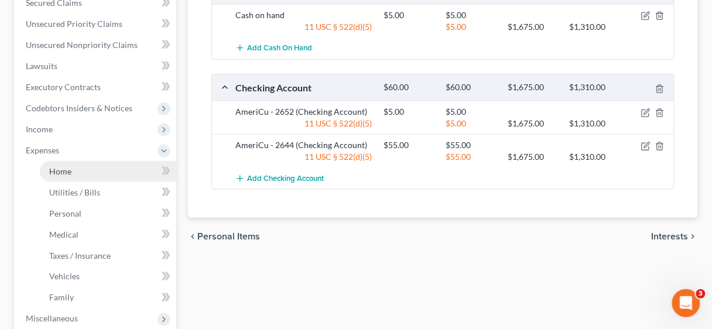
click at [67, 168] on span "Home" at bounding box center [60, 171] width 22 height 10
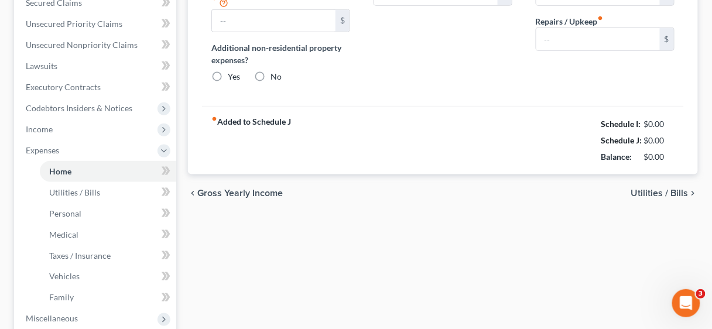
type input "0.00"
radio input "true"
type input "0.00"
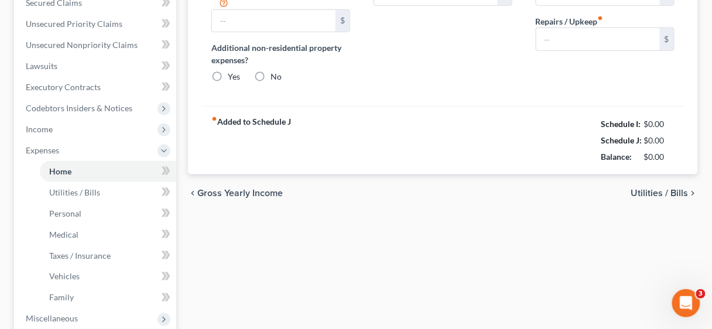
type input "0.00"
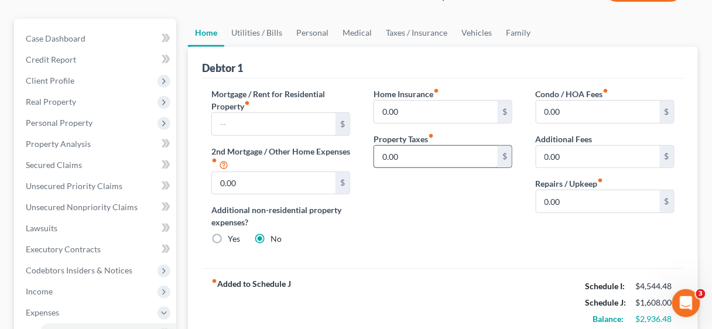
scroll to position [141, 0]
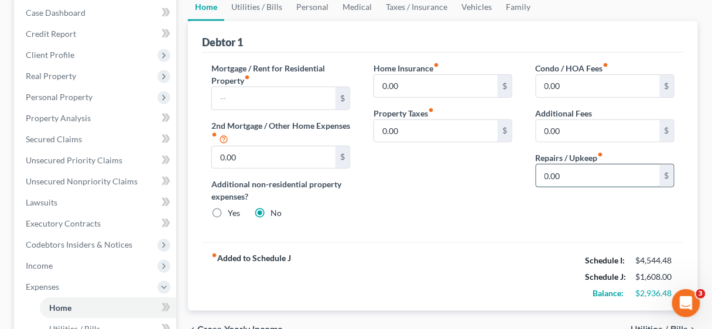
click at [602, 177] on input "0.00" at bounding box center [598, 176] width 124 height 22
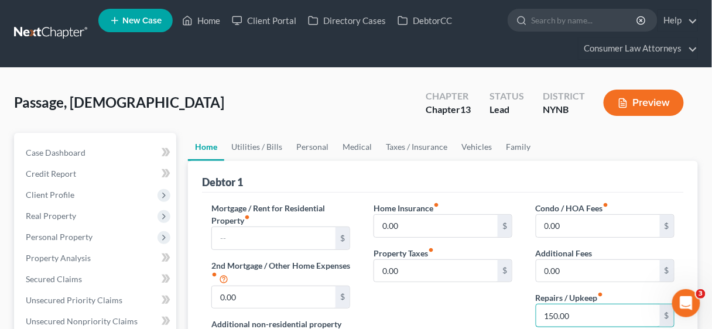
scroll to position [0, 0]
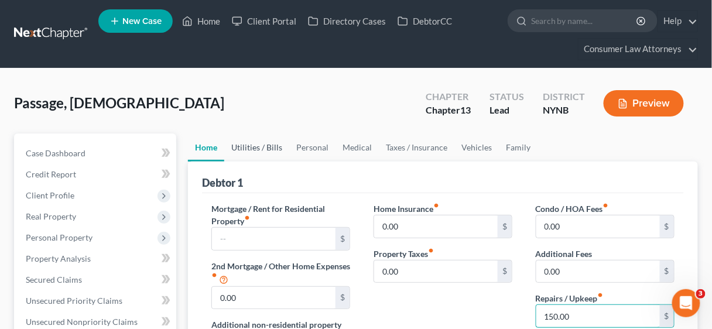
type input "150.00"
click at [252, 150] on link "Utilities / Bills" at bounding box center [256, 147] width 65 height 28
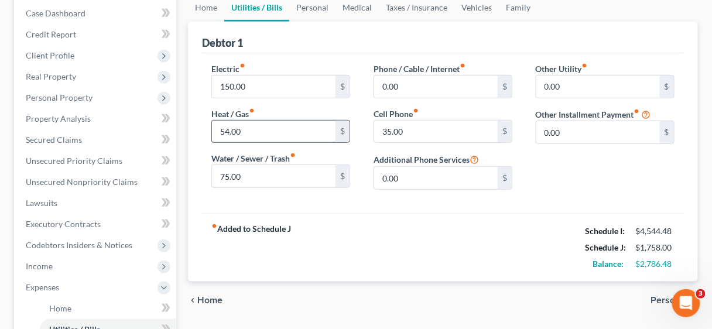
scroll to position [141, 0]
click at [278, 129] on input "54.00" at bounding box center [274, 131] width 124 height 22
type input "220.00"
click at [334, 219] on div "fiber_manual_record Added to Schedule J Schedule I: $4,544.48 Schedule J: $1,92…" at bounding box center [443, 247] width 482 height 68
click at [263, 86] on input "150.00" at bounding box center [274, 86] width 124 height 22
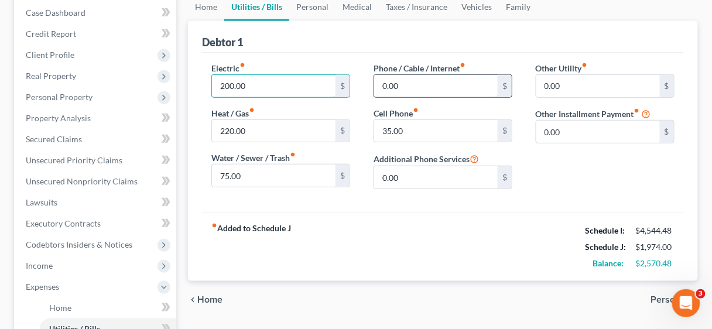
type input "200.00"
click at [442, 86] on input "0.00" at bounding box center [436, 86] width 124 height 22
click at [313, 5] on link "Personal" at bounding box center [312, 7] width 46 height 28
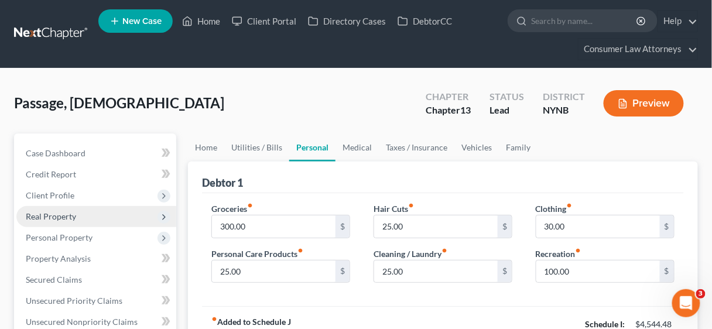
click at [55, 215] on span "Real Property" at bounding box center [51, 216] width 50 height 10
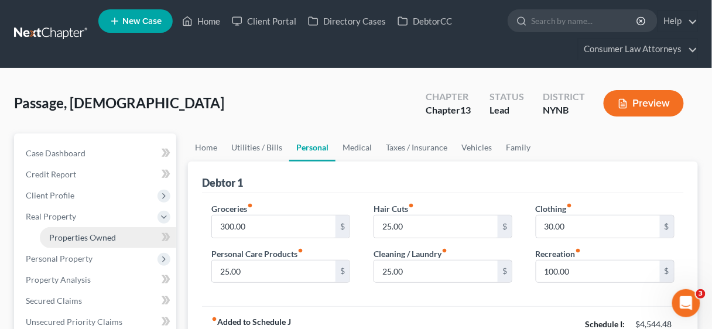
click at [79, 239] on span "Properties Owned" at bounding box center [82, 237] width 67 height 10
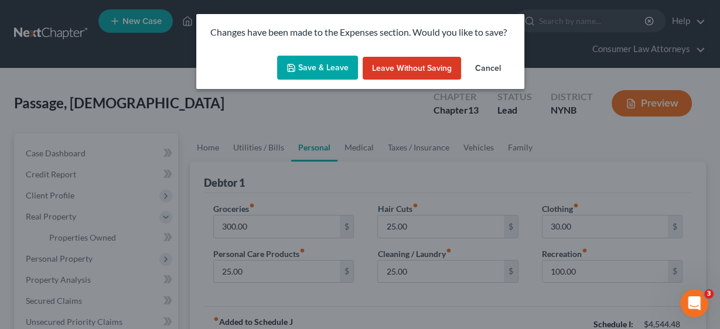
click at [326, 66] on button "Save & Leave" at bounding box center [317, 68] width 81 height 25
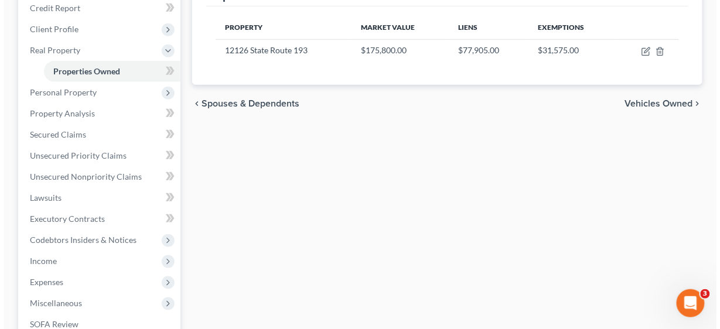
scroll to position [141, 0]
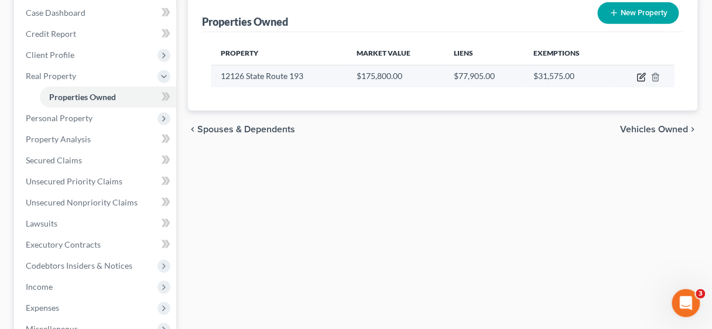
click at [639, 77] on icon "button" at bounding box center [641, 77] width 9 height 9
select select "35"
select select "0"
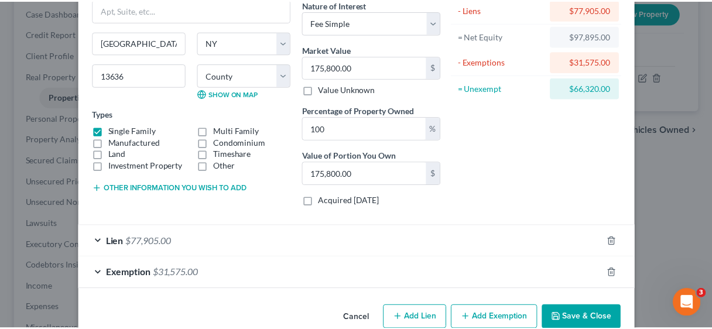
scroll to position [122, 0]
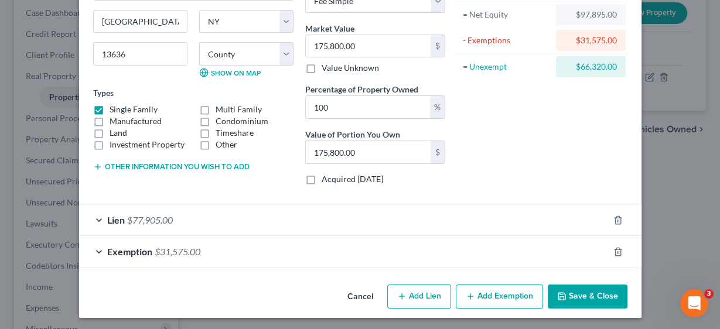
click at [576, 287] on button "Save & Close" at bounding box center [587, 297] width 80 height 25
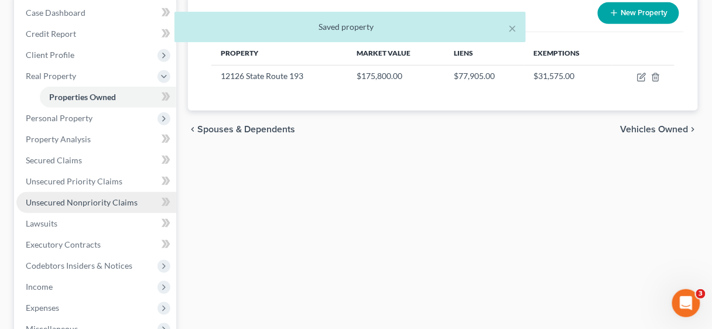
click at [68, 200] on span "Unsecured Nonpriority Claims" at bounding box center [82, 202] width 112 height 10
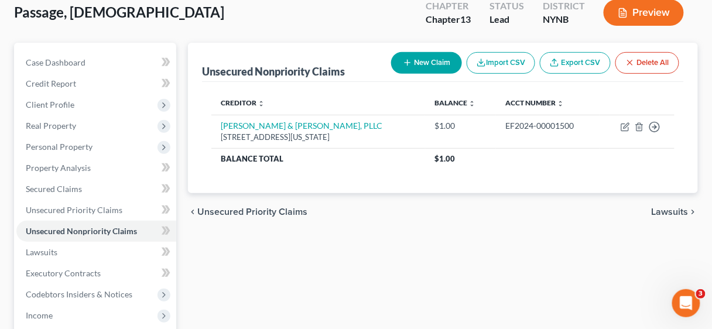
scroll to position [234, 0]
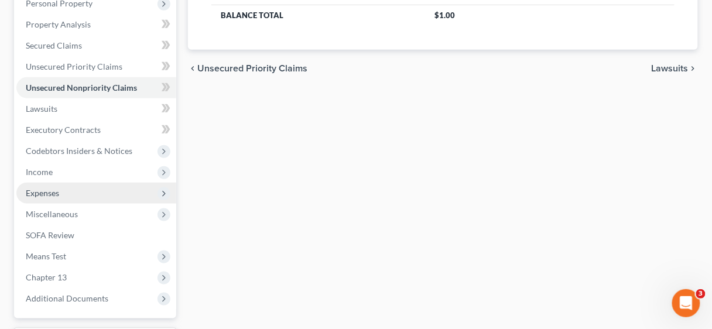
click at [46, 195] on span "Expenses" at bounding box center [42, 193] width 33 height 10
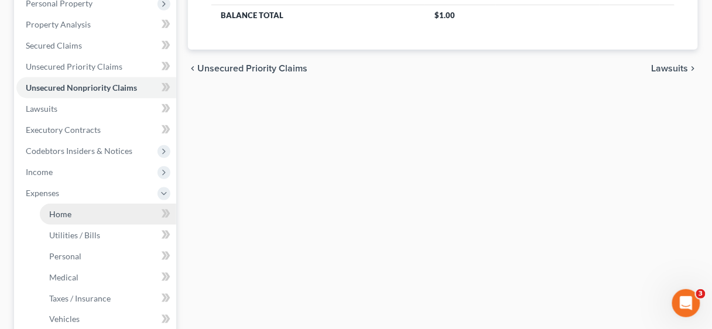
click at [53, 209] on span "Home" at bounding box center [60, 214] width 22 height 10
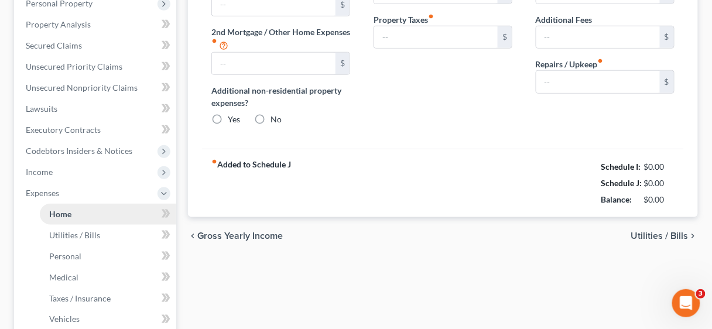
type input "0.00"
radio input "true"
type input "0.00"
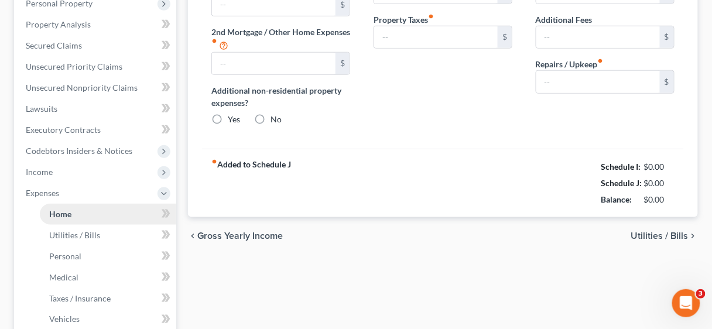
type input "0.00"
type input "150.00"
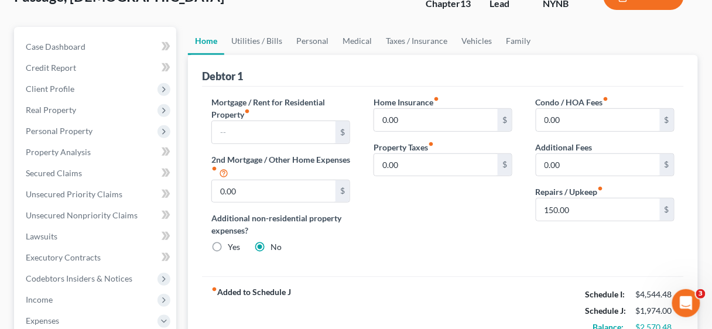
scroll to position [47, 0]
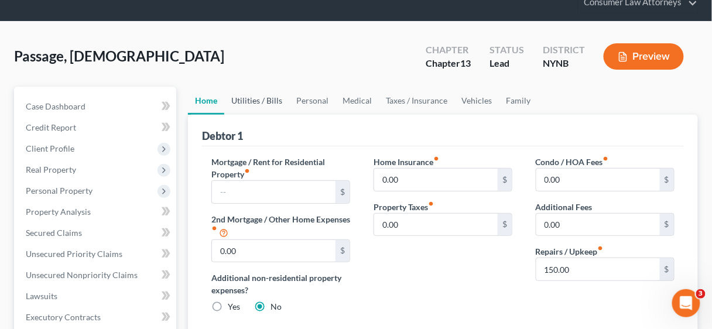
click at [254, 98] on link "Utilities / Bills" at bounding box center [256, 101] width 65 height 28
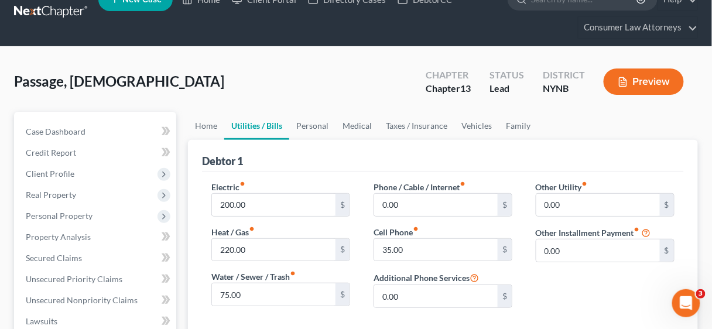
scroll to position [47, 0]
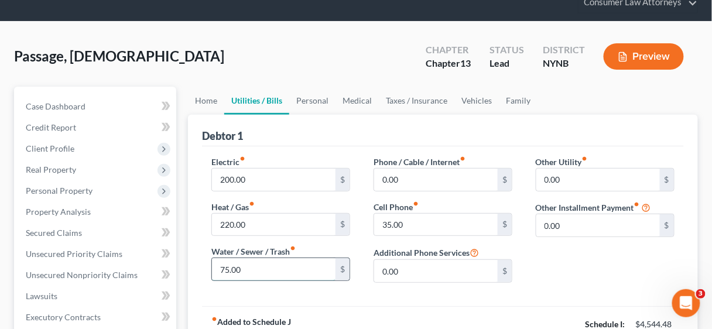
click at [252, 275] on input "75.00" at bounding box center [274, 269] width 124 height 22
type input "129.00"
click at [467, 97] on link "Vehicles" at bounding box center [476, 101] width 44 height 28
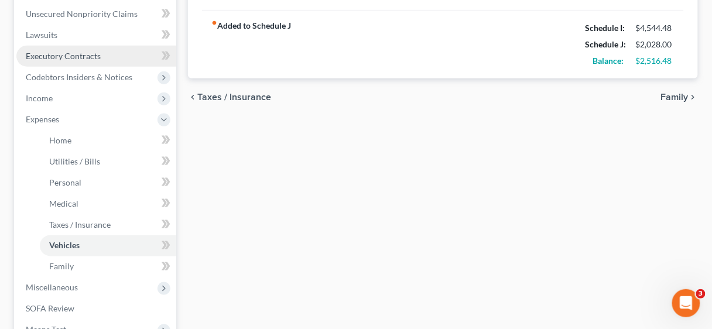
scroll to position [328, 0]
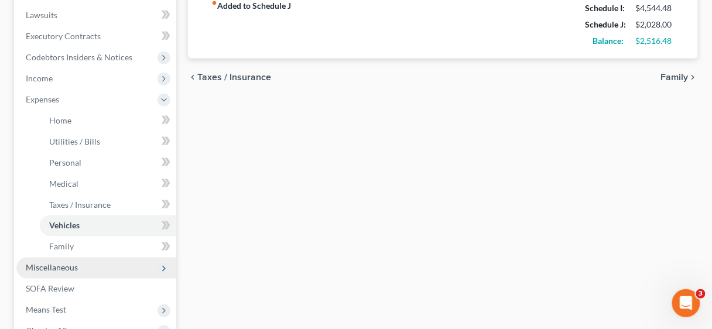
click at [60, 265] on span "Miscellaneous" at bounding box center [52, 268] width 52 height 10
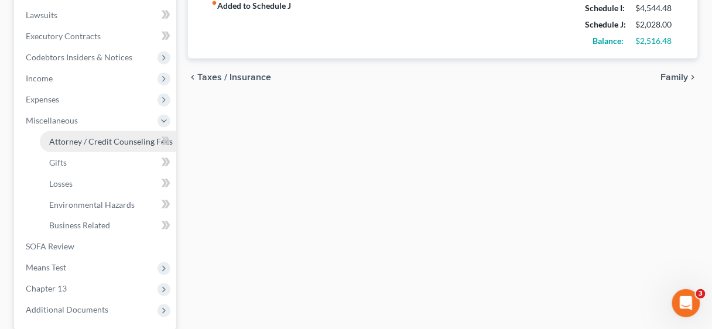
click at [98, 140] on span "Attorney / Credit Counseling Fees" at bounding box center [111, 141] width 124 height 10
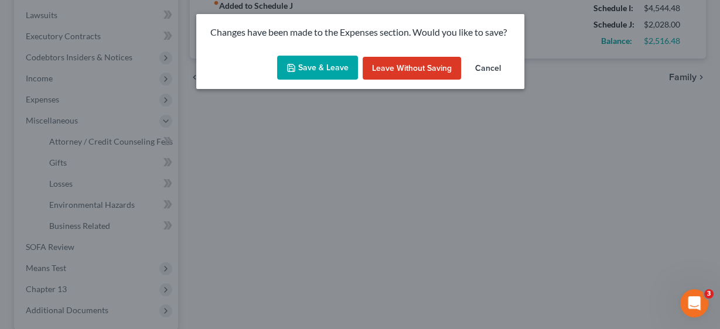
click at [311, 68] on button "Save & Leave" at bounding box center [317, 68] width 81 height 25
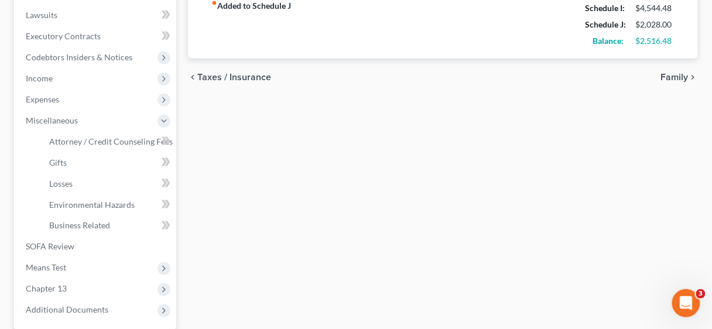
select select "2"
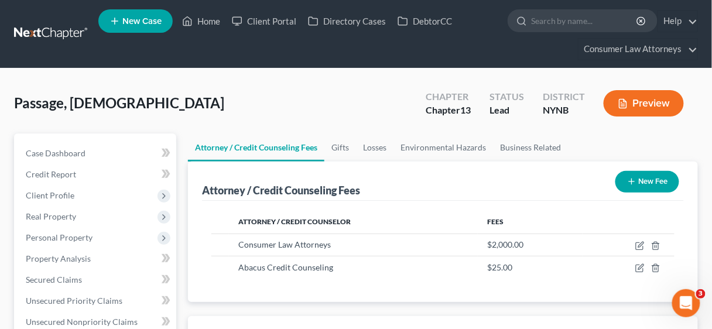
click at [653, 177] on button "New Fee" at bounding box center [647, 182] width 64 height 22
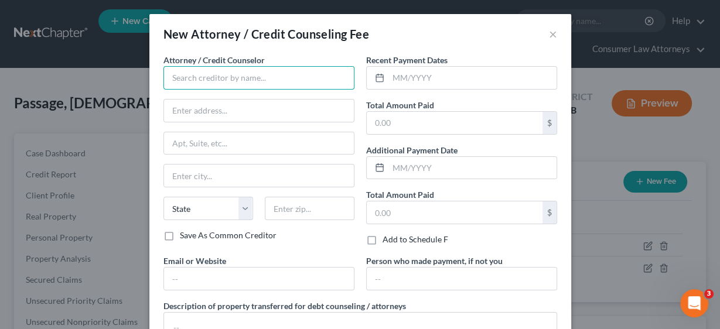
click at [213, 73] on input "text" at bounding box center [258, 77] width 191 height 23
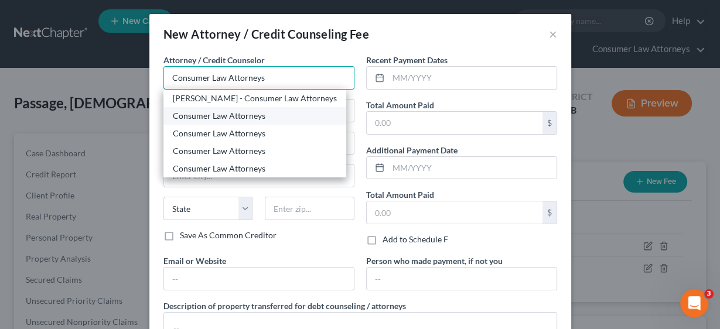
type input "Consumer Law Attorneys"
click at [208, 113] on div "Consumer Law Attorneys" at bounding box center [255, 116] width 164 height 12
type input "[STREET_ADDRESS]"
type input "Suite 270"
type input "Clearwater"
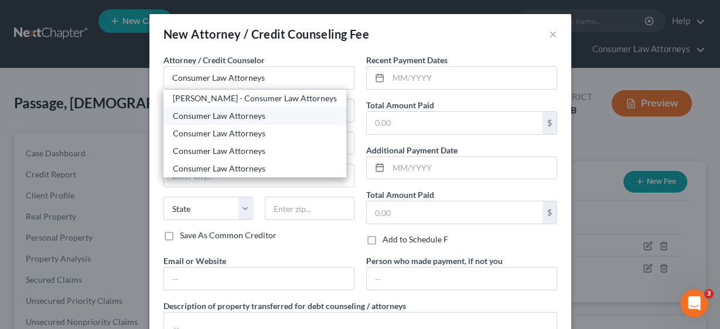
select select "9"
type input "33762"
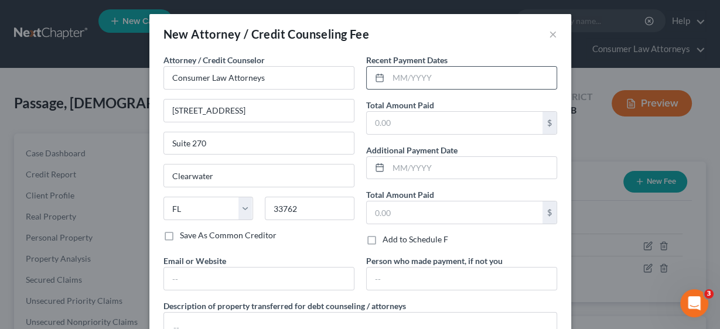
click at [382, 77] on div at bounding box center [377, 78] width 22 height 22
click at [390, 77] on input "text" at bounding box center [472, 78] width 168 height 22
click at [426, 82] on input "text" at bounding box center [472, 78] width 168 height 22
type input "07/2025"
click at [413, 115] on input "text" at bounding box center [454, 123] width 176 height 22
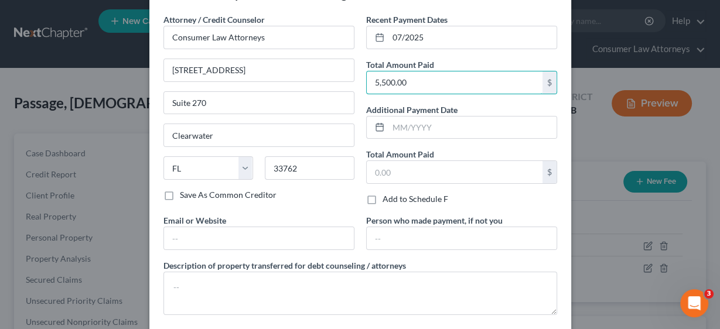
scroll to position [94, 0]
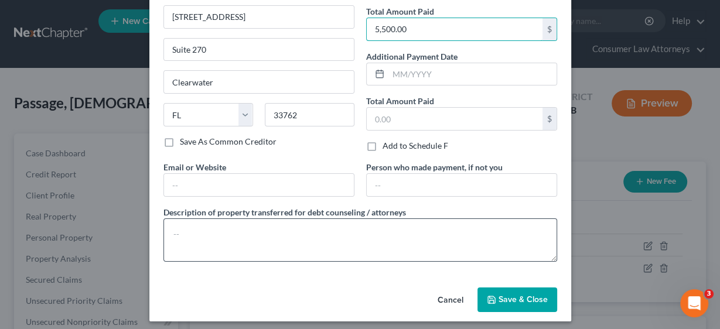
type input "5,500.00"
click at [224, 236] on textarea at bounding box center [359, 239] width 393 height 43
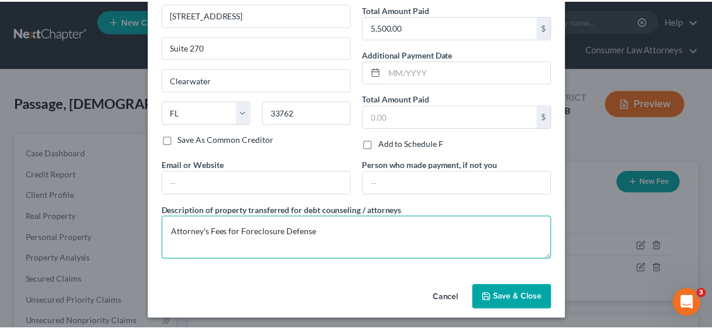
scroll to position [97, 0]
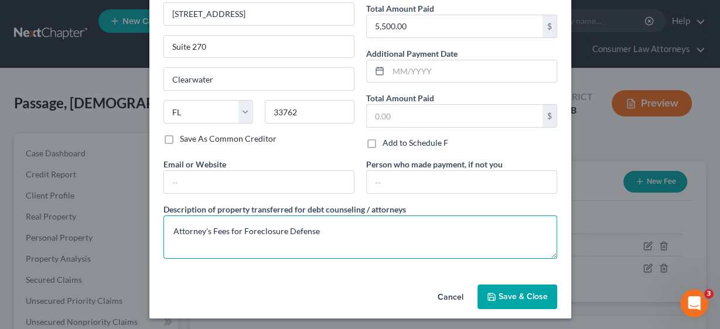
type textarea "Attorney's Fees for Foreclosure Defense"
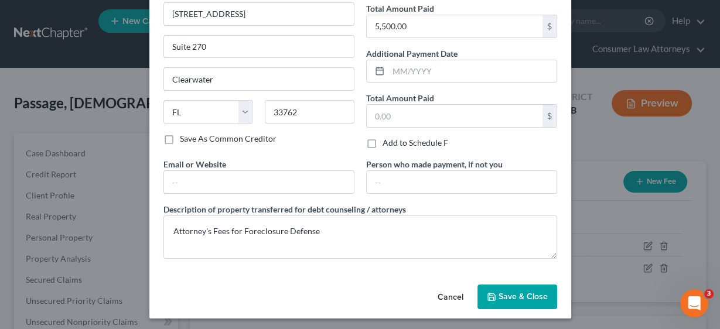
click at [529, 297] on span "Save & Close" at bounding box center [522, 297] width 49 height 10
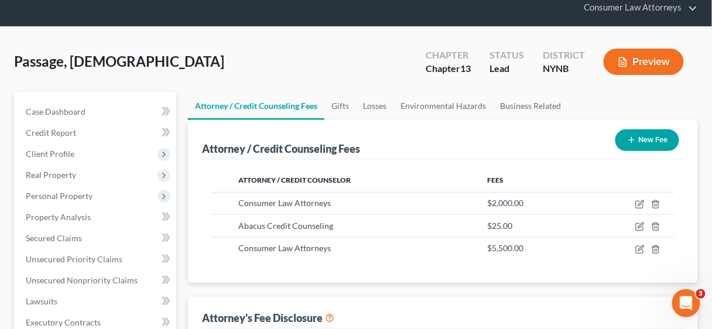
scroll to position [0, 0]
